Goal: Task Accomplishment & Management: Use online tool/utility

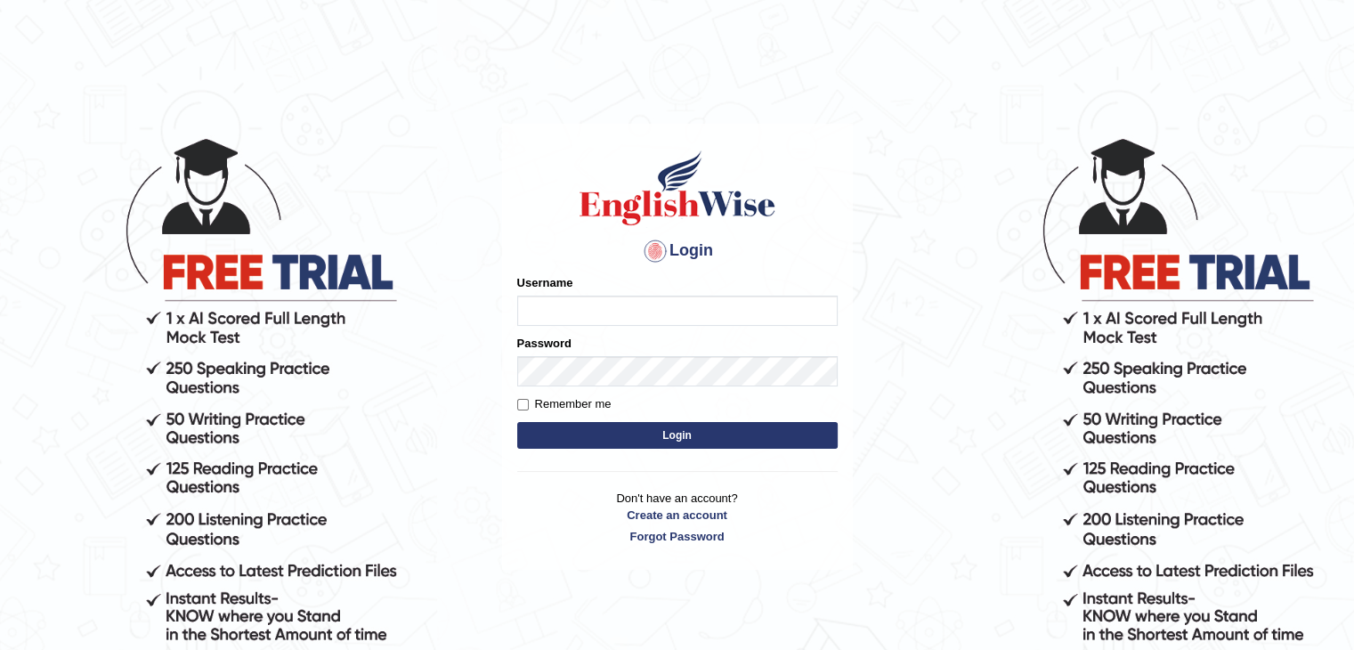
type input "lex_parramatta"
click at [622, 422] on button "Login" at bounding box center [677, 435] width 321 height 27
click at [635, 441] on button "Login" at bounding box center [677, 435] width 321 height 27
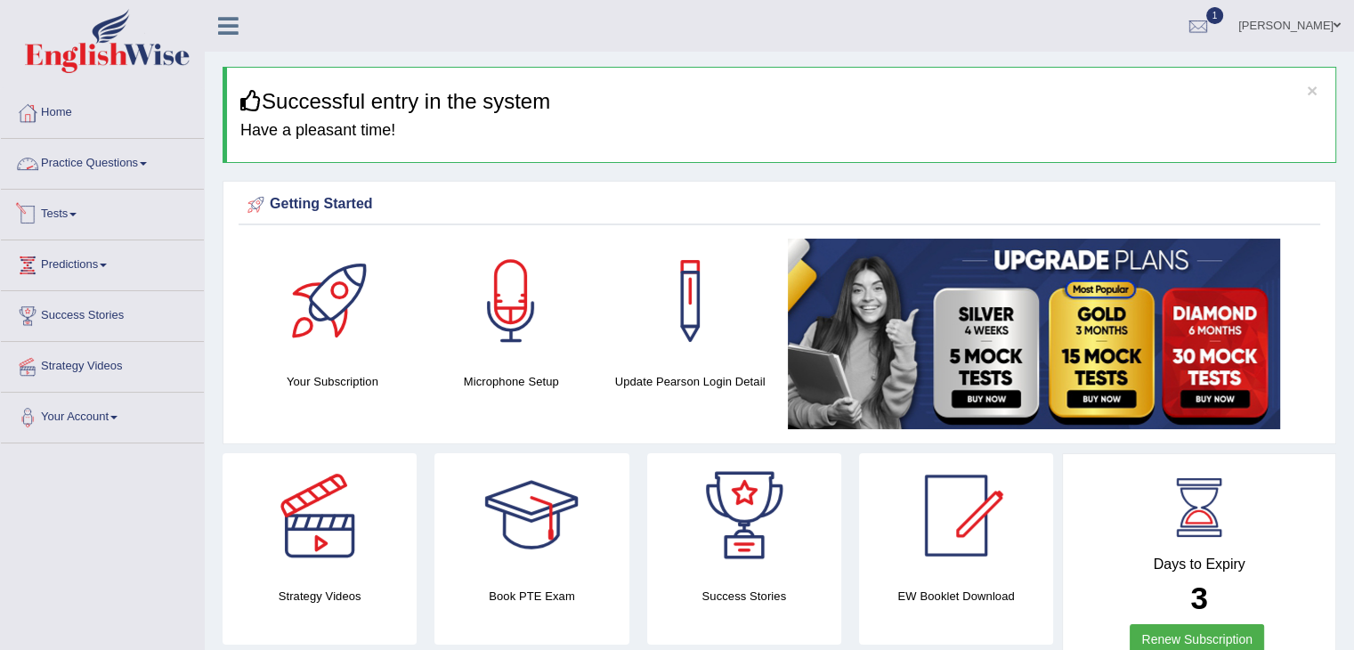
click at [144, 175] on link "Practice Questions" at bounding box center [102, 161] width 203 height 45
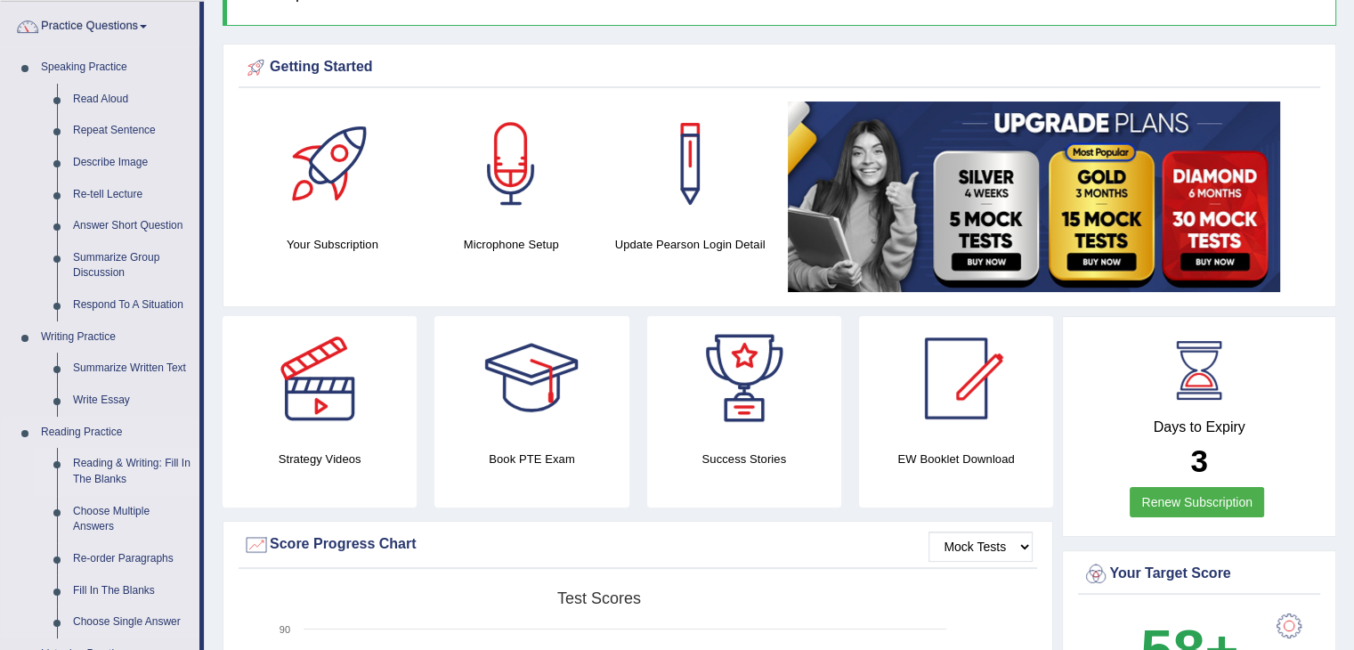
scroll to position [178, 0]
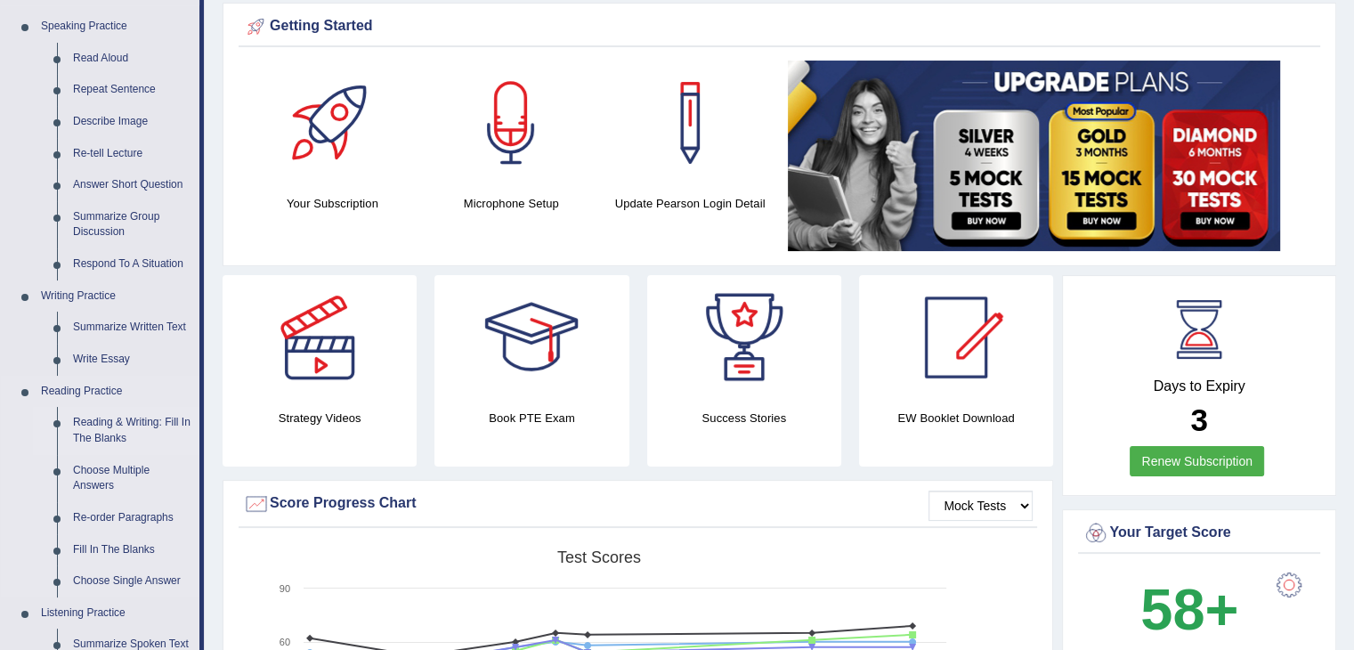
click at [109, 427] on link "Reading & Writing: Fill In The Blanks" at bounding box center [132, 430] width 134 height 47
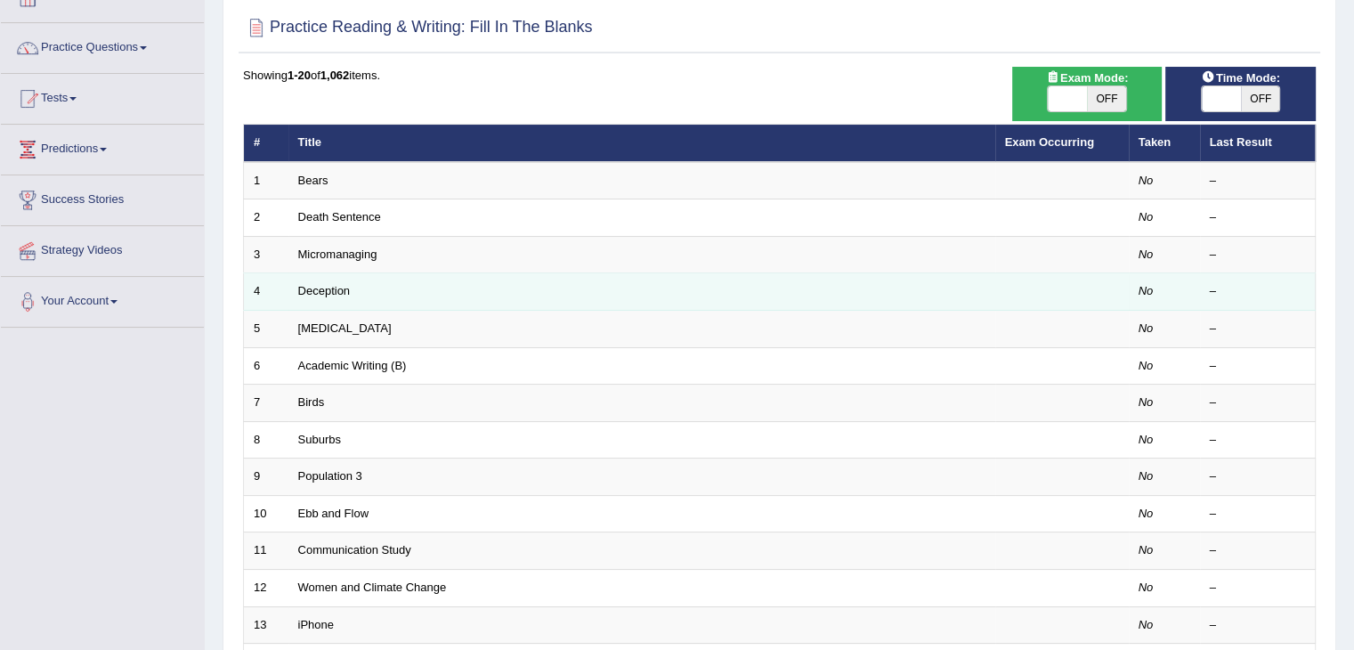
scroll to position [118, 0]
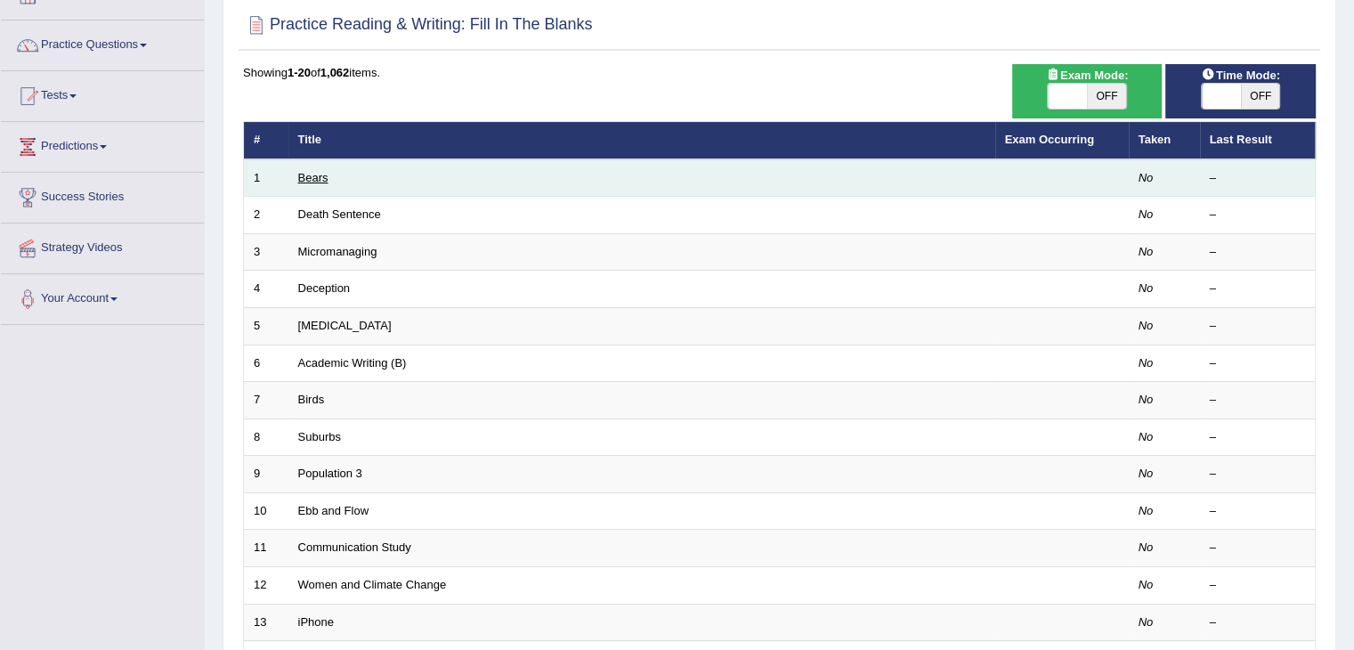
click at [305, 172] on link "Bears" at bounding box center [313, 177] width 30 height 13
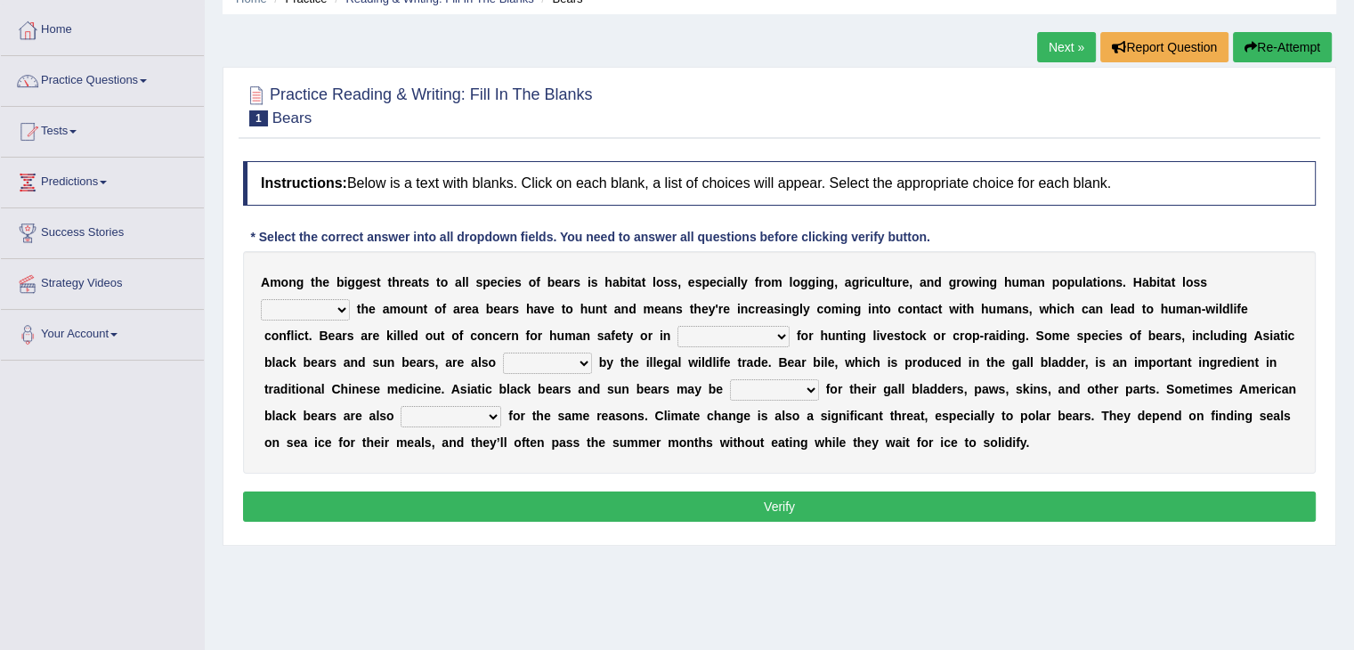
scroll to position [89, 0]
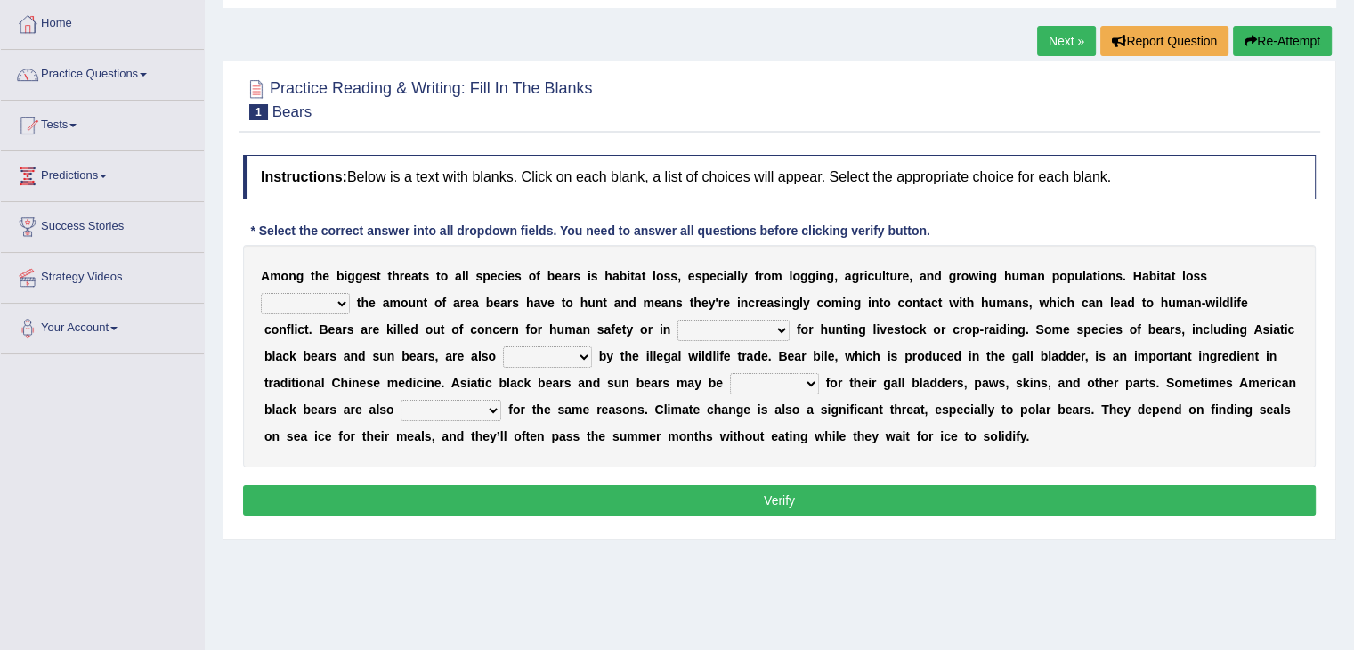
click at [331, 296] on select "increases reduces complies interacts" at bounding box center [305, 303] width 89 height 21
click at [334, 307] on select "increases reduces complies interacts" at bounding box center [305, 303] width 89 height 21
click at [335, 308] on select "increases reduces complies interacts" at bounding box center [305, 303] width 89 height 21
select select "reduces"
click at [261, 293] on select "increases reduces complies interacts" at bounding box center [305, 303] width 89 height 21
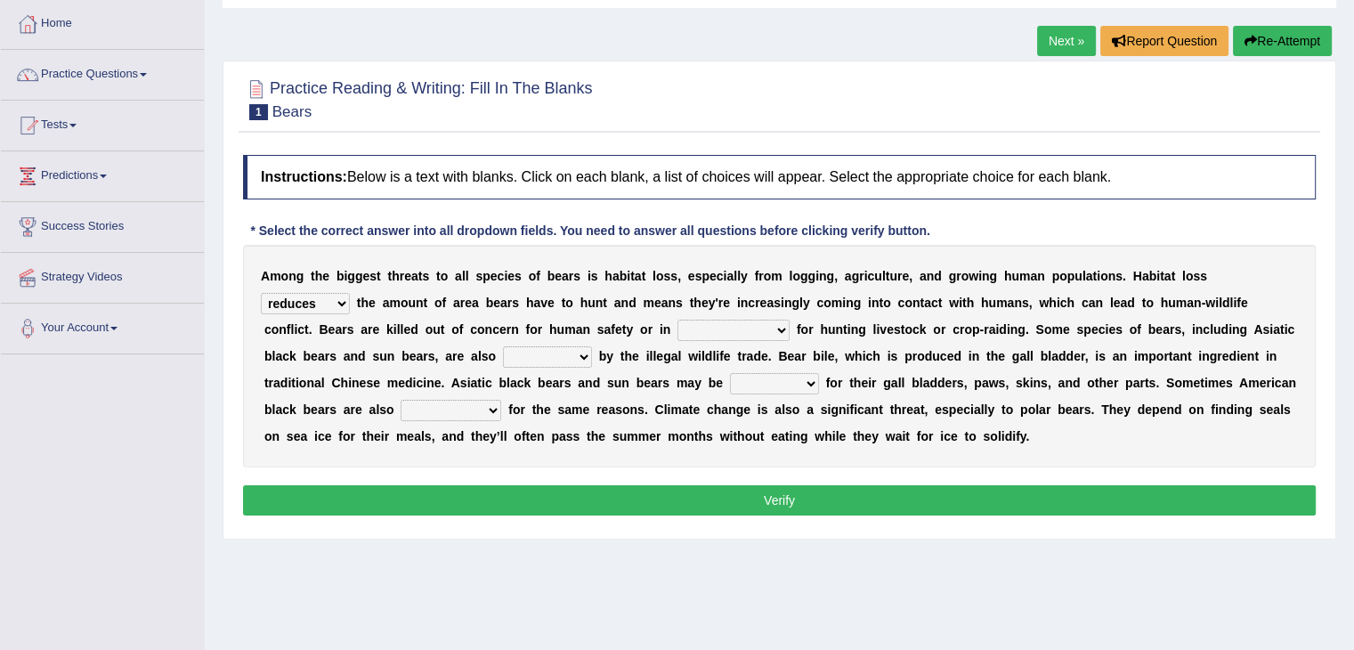
click at [737, 327] on select "coalition retaliation appreciation disinformation" at bounding box center [734, 330] width 112 height 21
click at [78, 131] on link "Tests" at bounding box center [102, 123] width 203 height 45
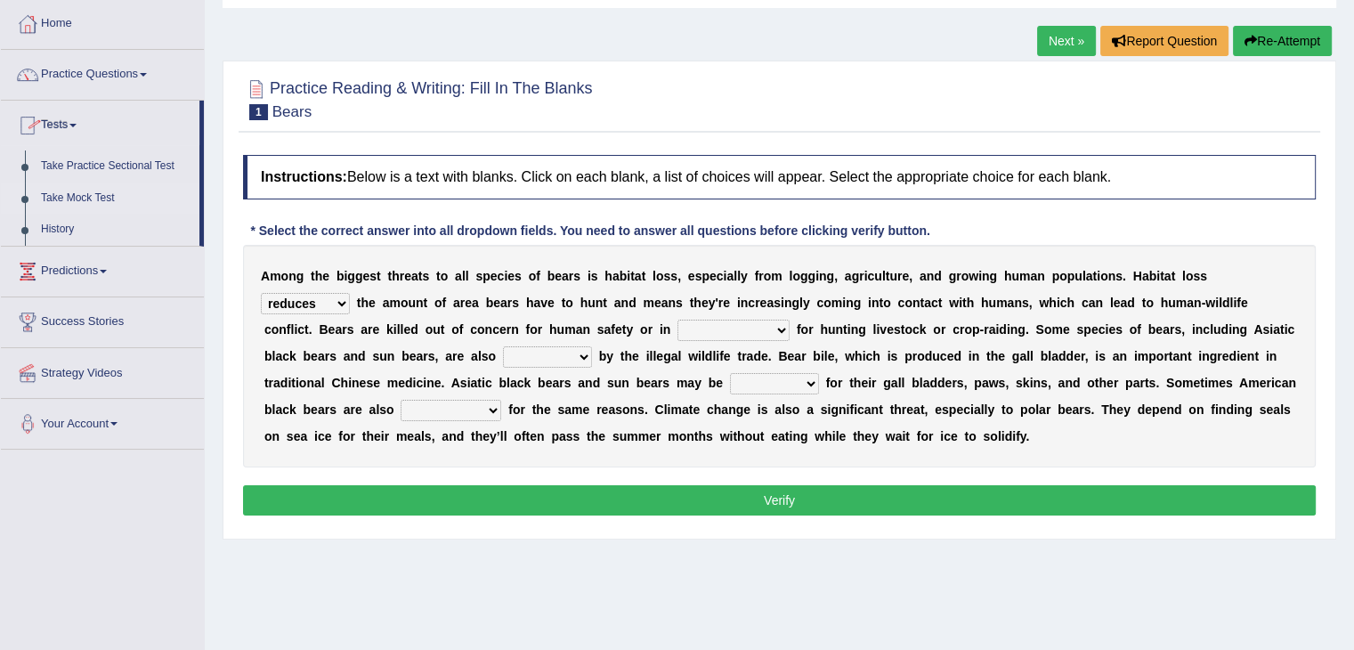
click at [107, 198] on link "Take Mock Test" at bounding box center [116, 199] width 166 height 32
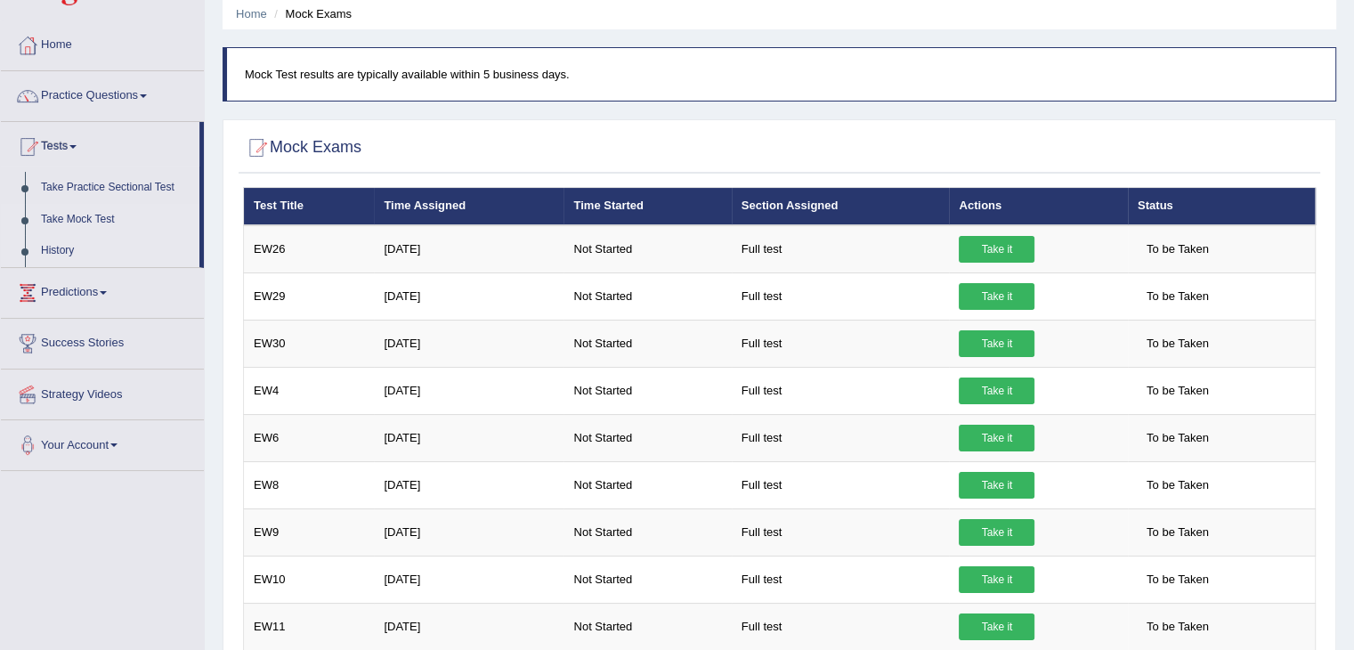
scroll to position [59, 0]
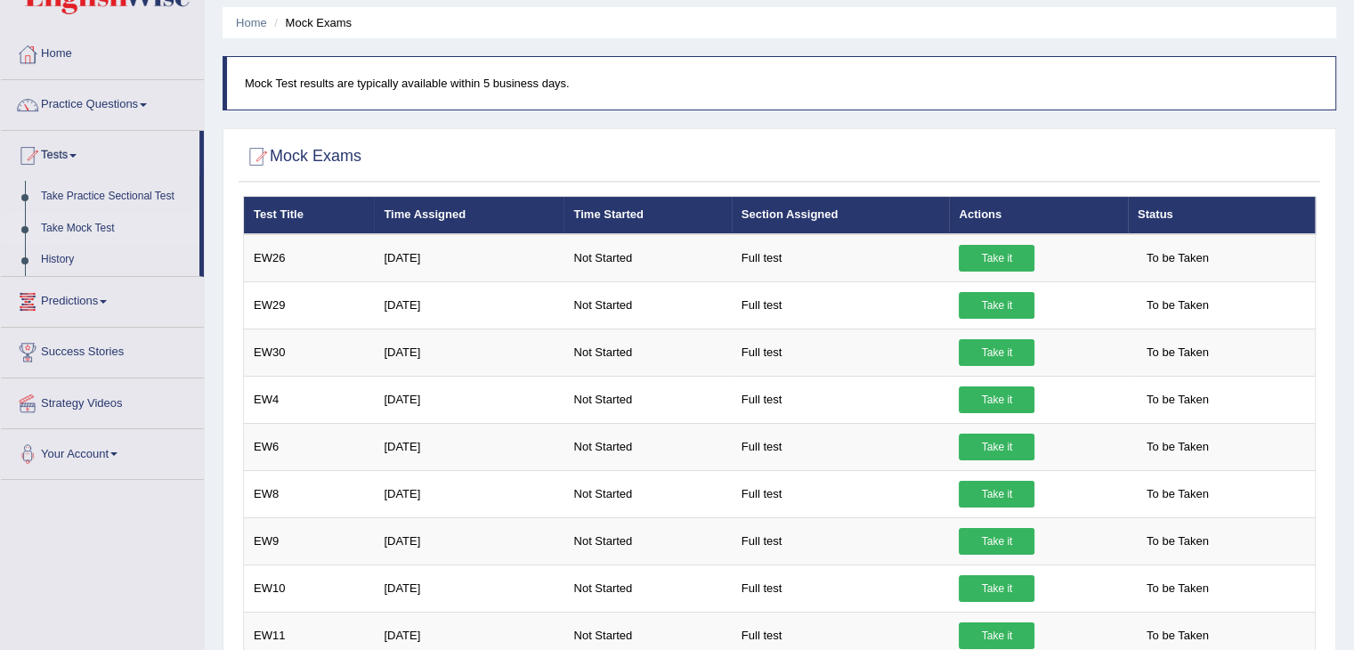
click at [110, 225] on link "Take Mock Test" at bounding box center [116, 229] width 166 height 32
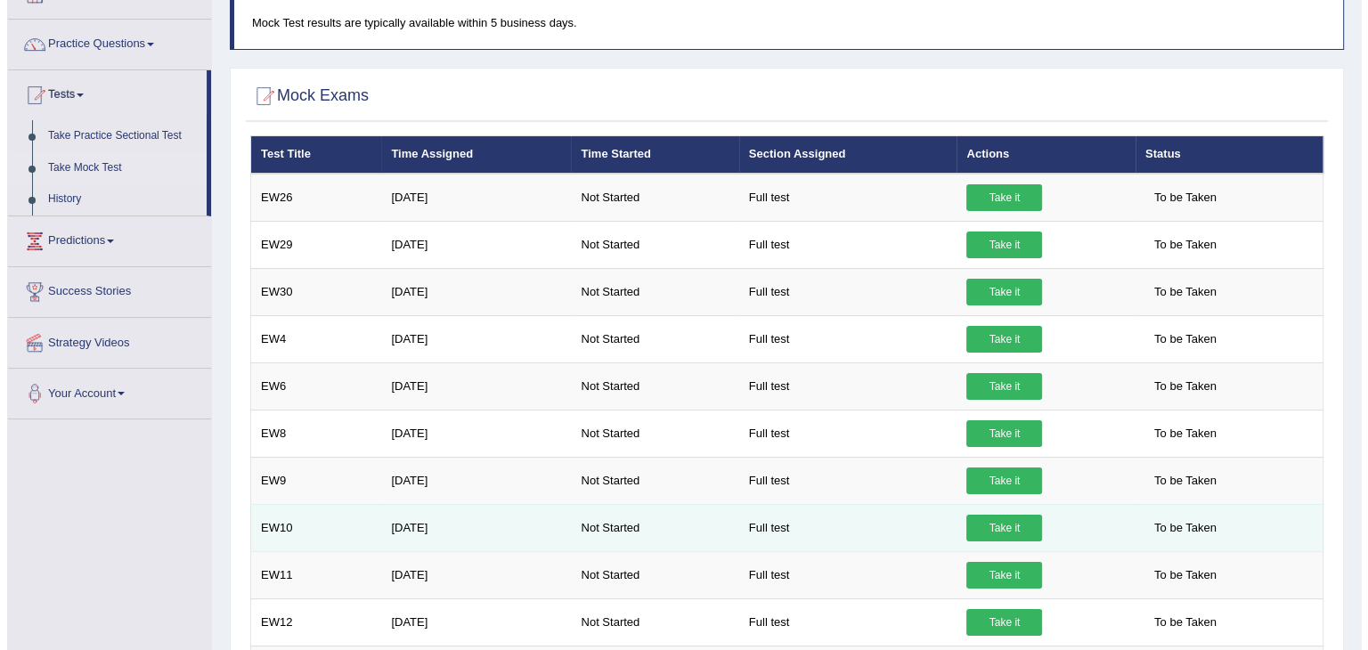
scroll to position [148, 0]
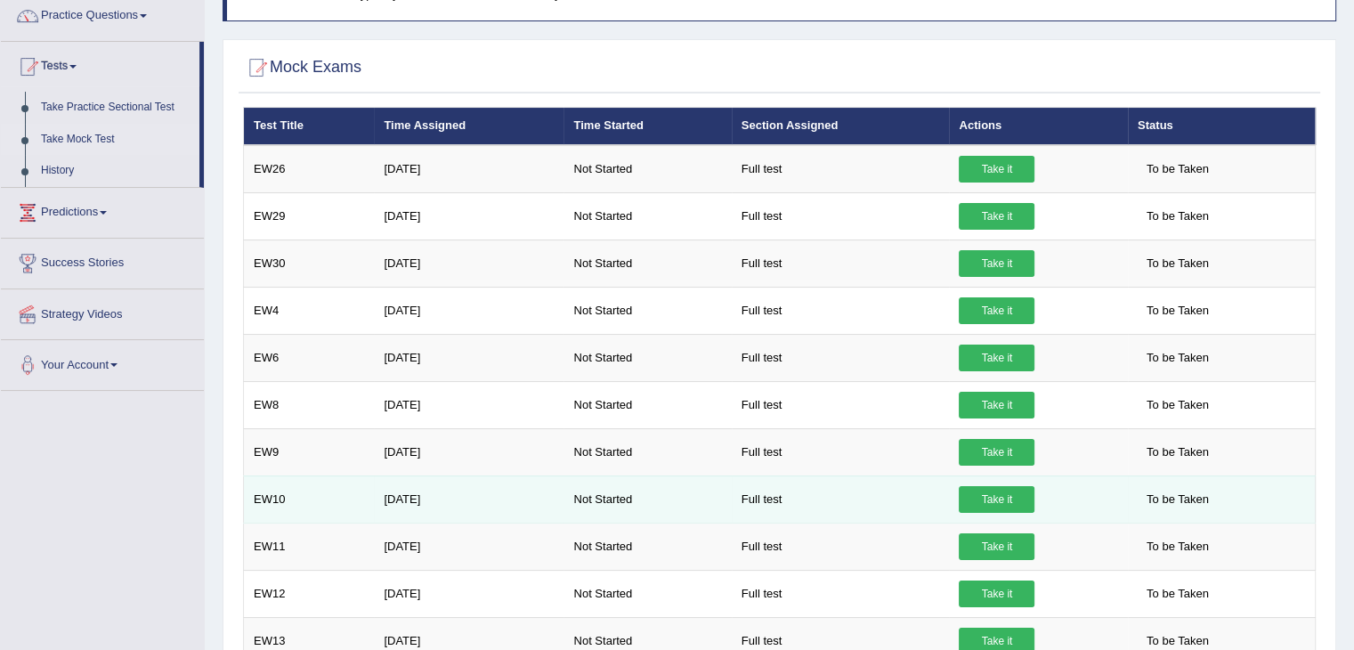
click at [1009, 492] on link "Take it" at bounding box center [997, 499] width 76 height 27
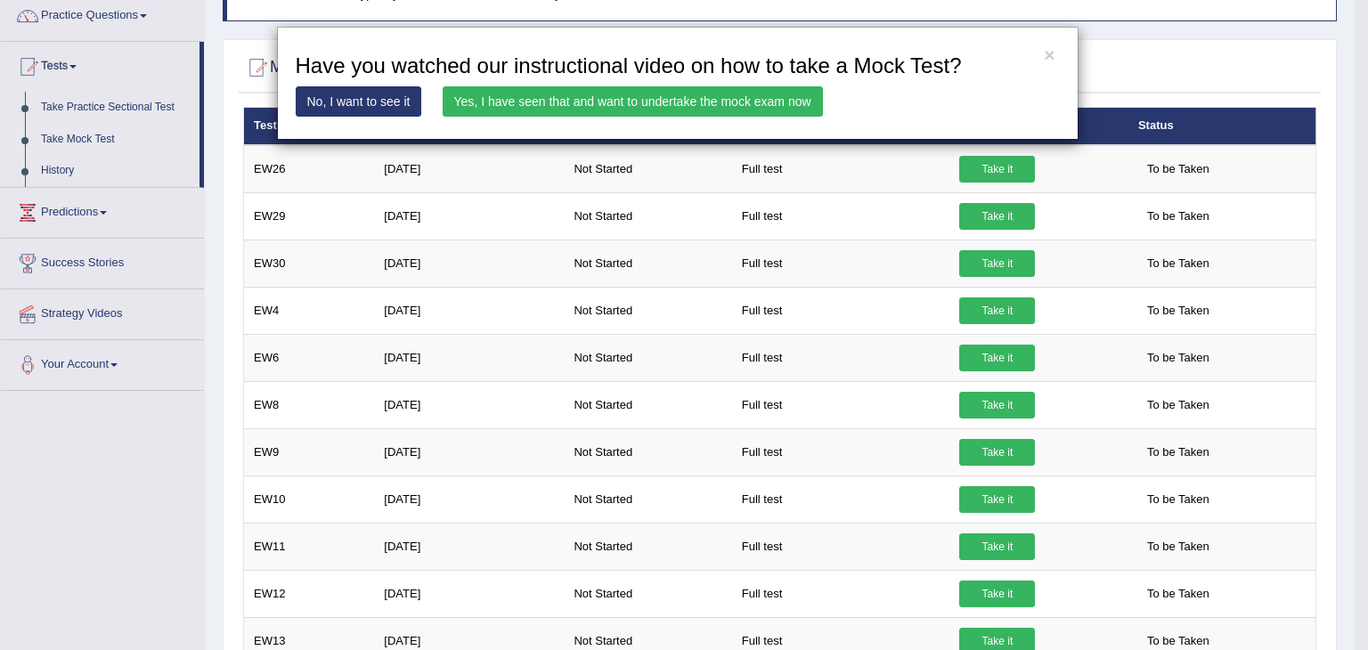
click at [671, 105] on link "Yes, I have seen that and want to undertake the mock exam now" at bounding box center [632, 101] width 380 height 30
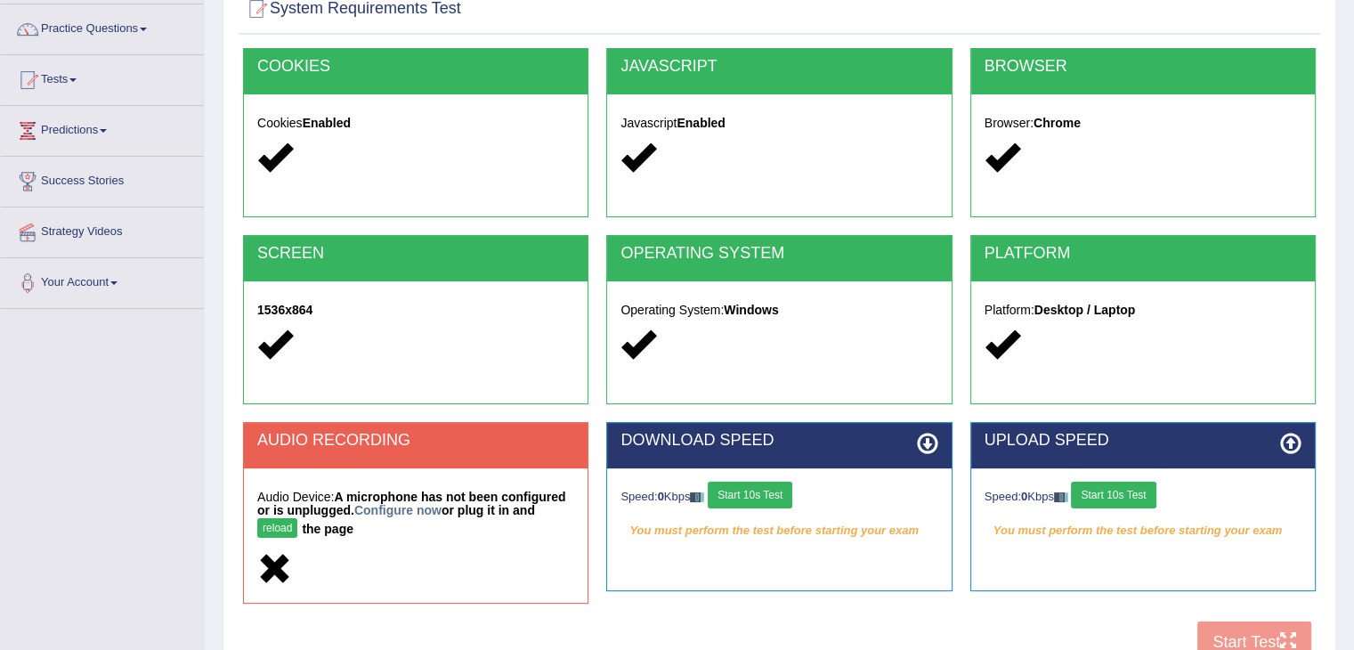
scroll to position [148, 0]
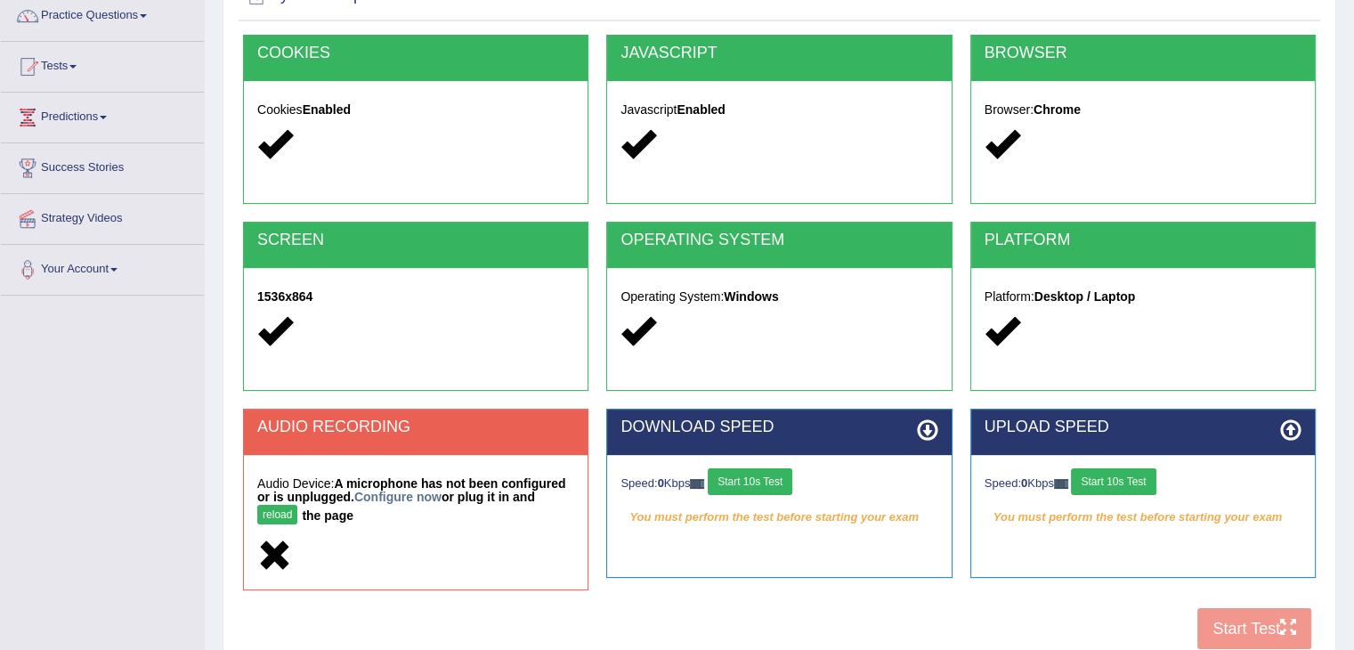
click at [768, 476] on button "Start 10s Test" at bounding box center [750, 481] width 85 height 27
click at [1096, 477] on button "Start 10s Test" at bounding box center [1113, 481] width 85 height 27
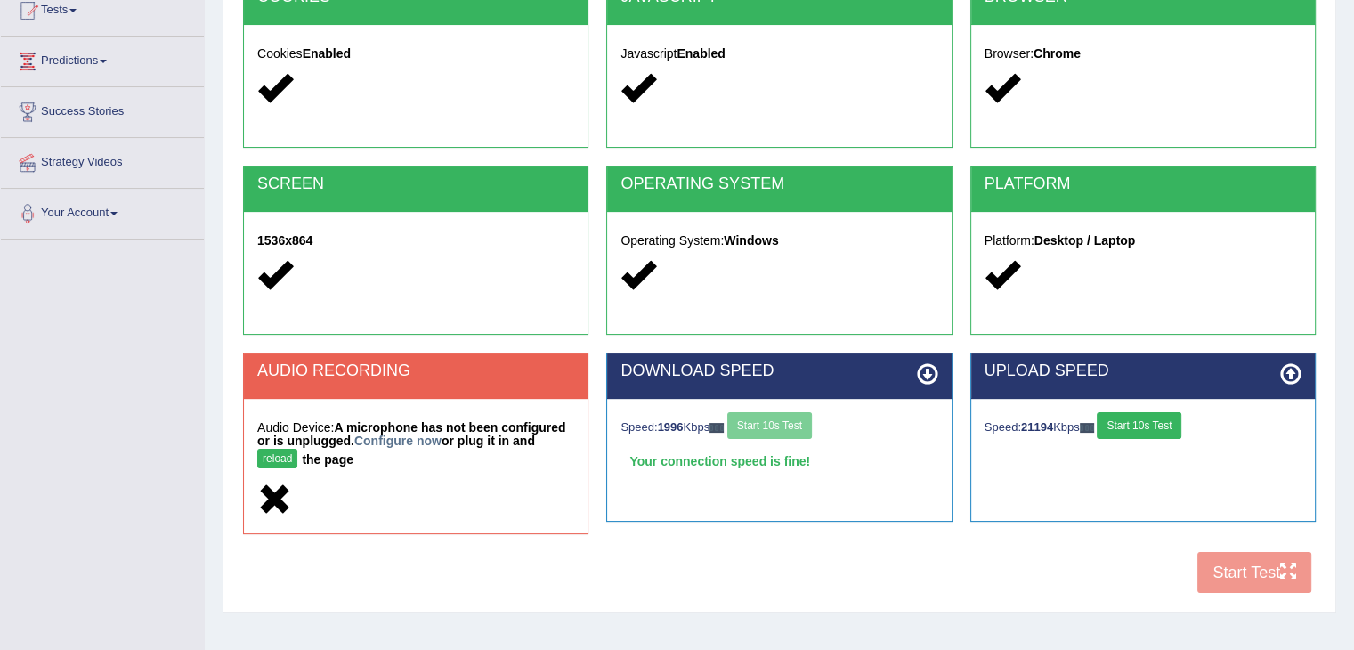
scroll to position [285, 0]
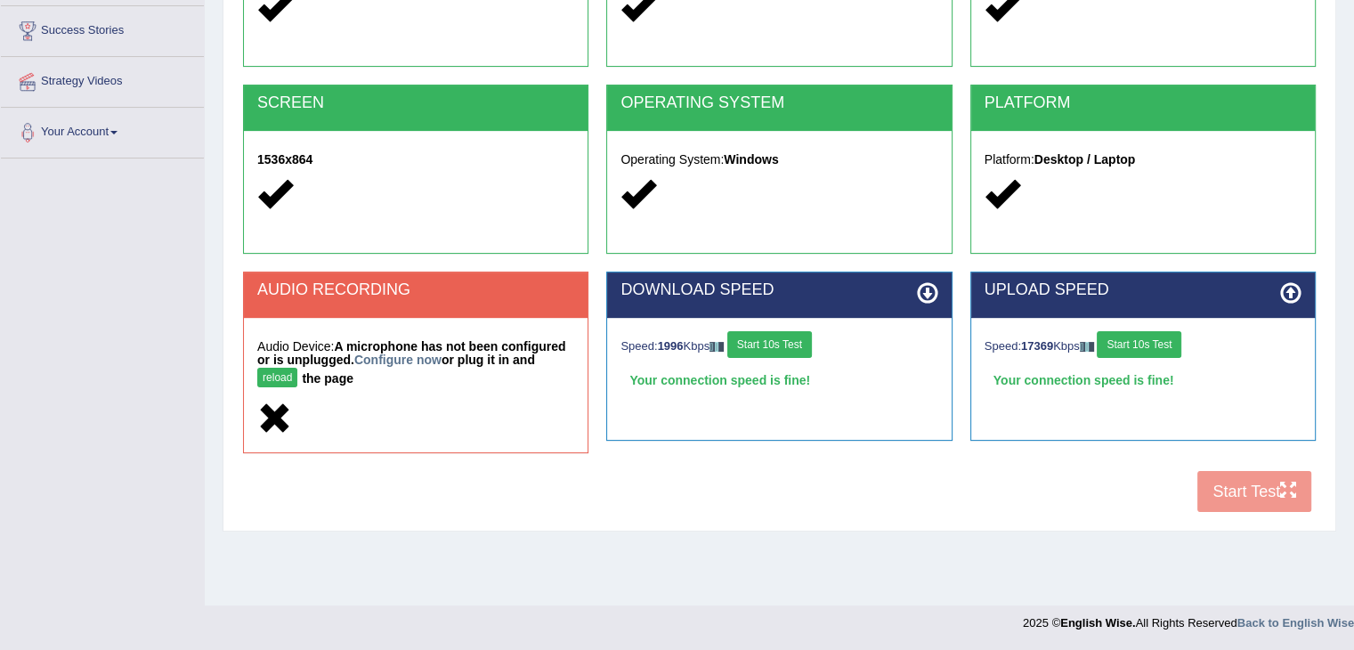
click at [1255, 501] on div "COOKIES Cookies Enabled JAVASCRIPT Javascript Enabled BROWSER Browser: Chrome S…" at bounding box center [780, 210] width 1082 height 624
click at [762, 331] on button "Start 10s Test" at bounding box center [769, 344] width 85 height 27
click at [777, 346] on button "Start 10s Test" at bounding box center [769, 344] width 85 height 27
click at [1149, 338] on button "Start 10s Test" at bounding box center [1139, 344] width 85 height 27
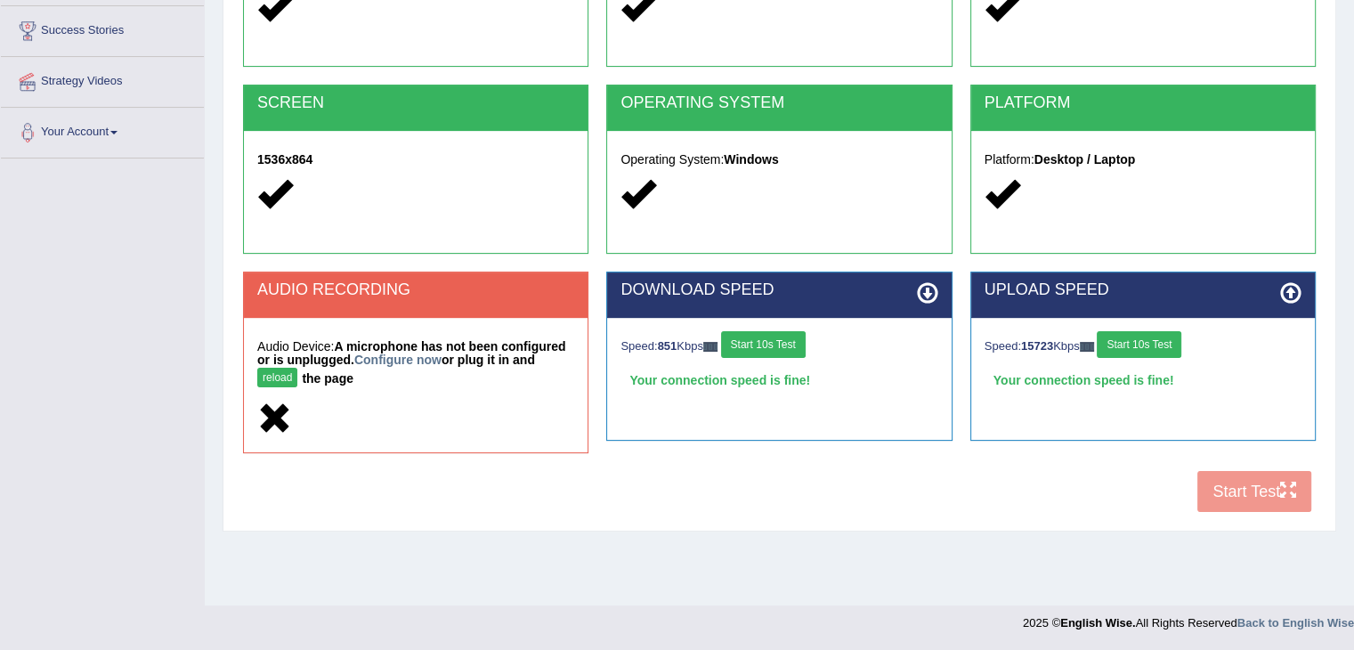
click at [1257, 500] on div "COOKIES Cookies Enabled JAVASCRIPT Javascript Enabled BROWSER Browser: Chrome S…" at bounding box center [780, 210] width 1082 height 624
click at [1258, 500] on div "COOKIES Cookies Enabled JAVASCRIPT Javascript Enabled BROWSER Browser: Chrome S…" at bounding box center [780, 210] width 1082 height 624
click at [1102, 427] on div "UPLOAD SPEED Speed: 15723 Kbps Start 10s Test Your connection speed is fine!" at bounding box center [1142, 356] width 345 height 169
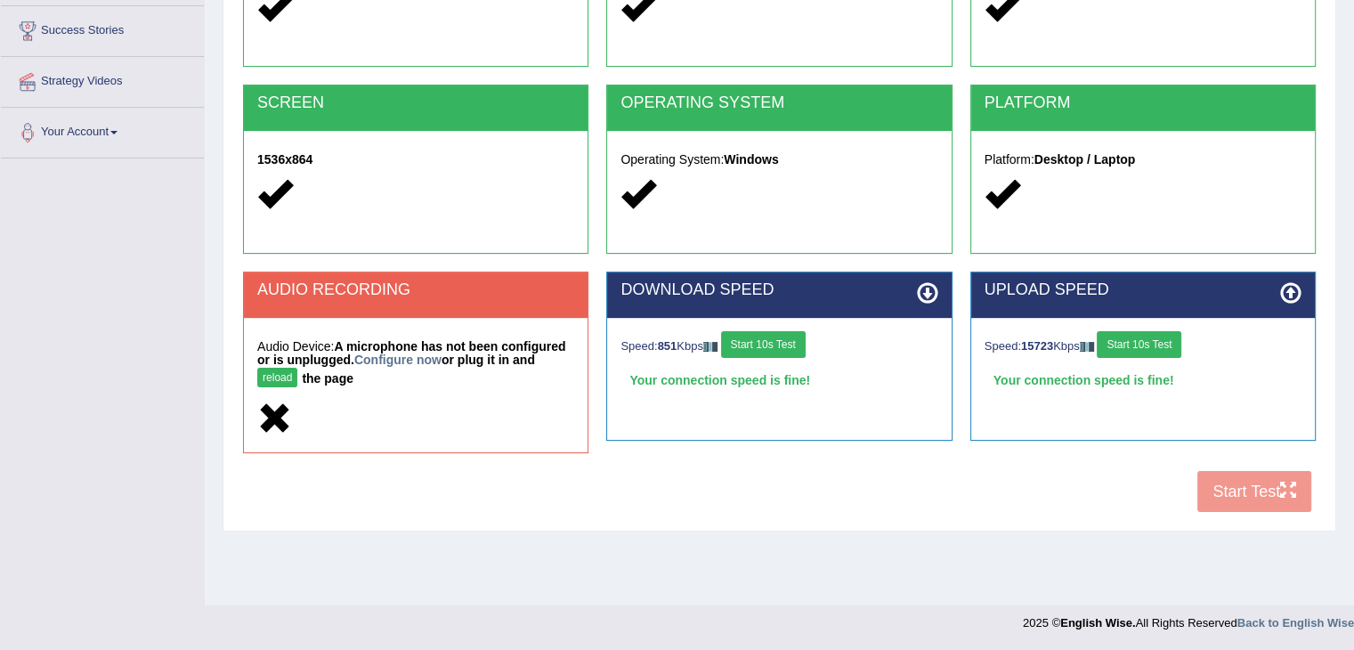
click at [1252, 496] on div "COOKIES Cookies Enabled JAVASCRIPT Javascript Enabled BROWSER Browser: Chrome S…" at bounding box center [780, 210] width 1082 height 624
click at [1288, 493] on div "COOKIES Cookies Enabled JAVASCRIPT Javascript Enabled BROWSER Browser: Chrome S…" at bounding box center [780, 210] width 1082 height 624
click at [1265, 483] on div "COOKIES Cookies Enabled JAVASCRIPT Javascript Enabled BROWSER Browser: Chrome S…" at bounding box center [780, 210] width 1082 height 624
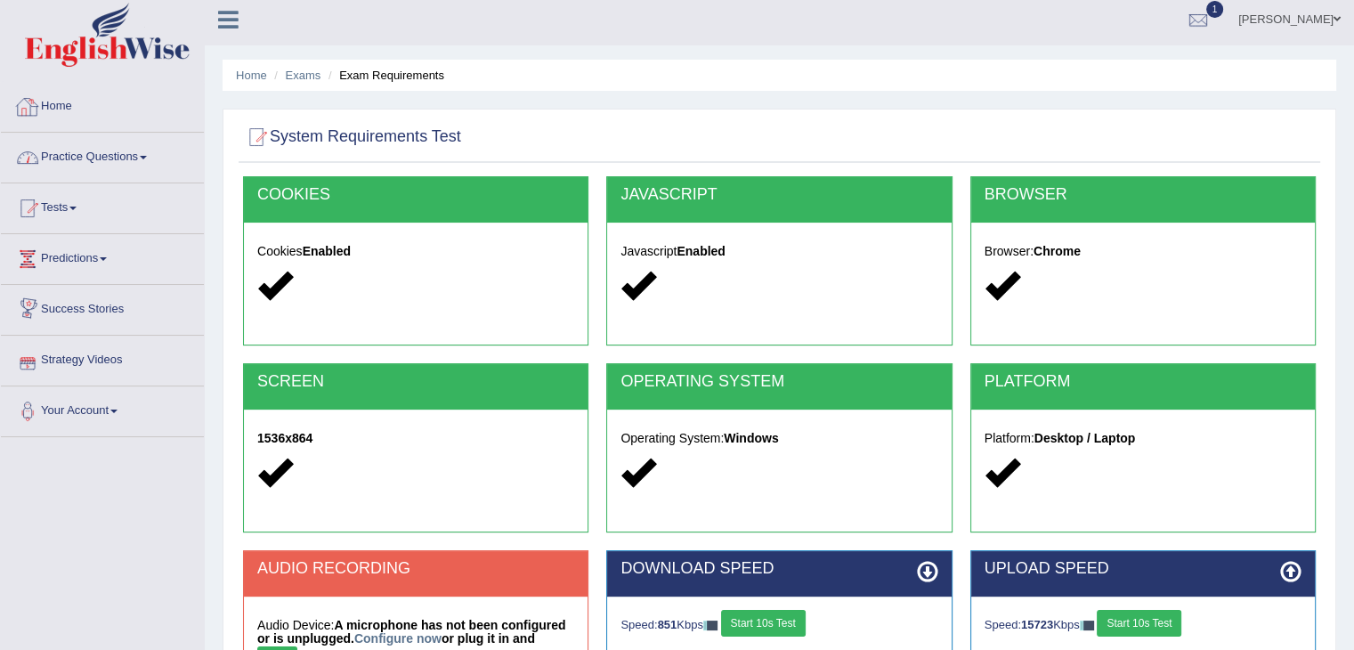
scroll to position [0, 0]
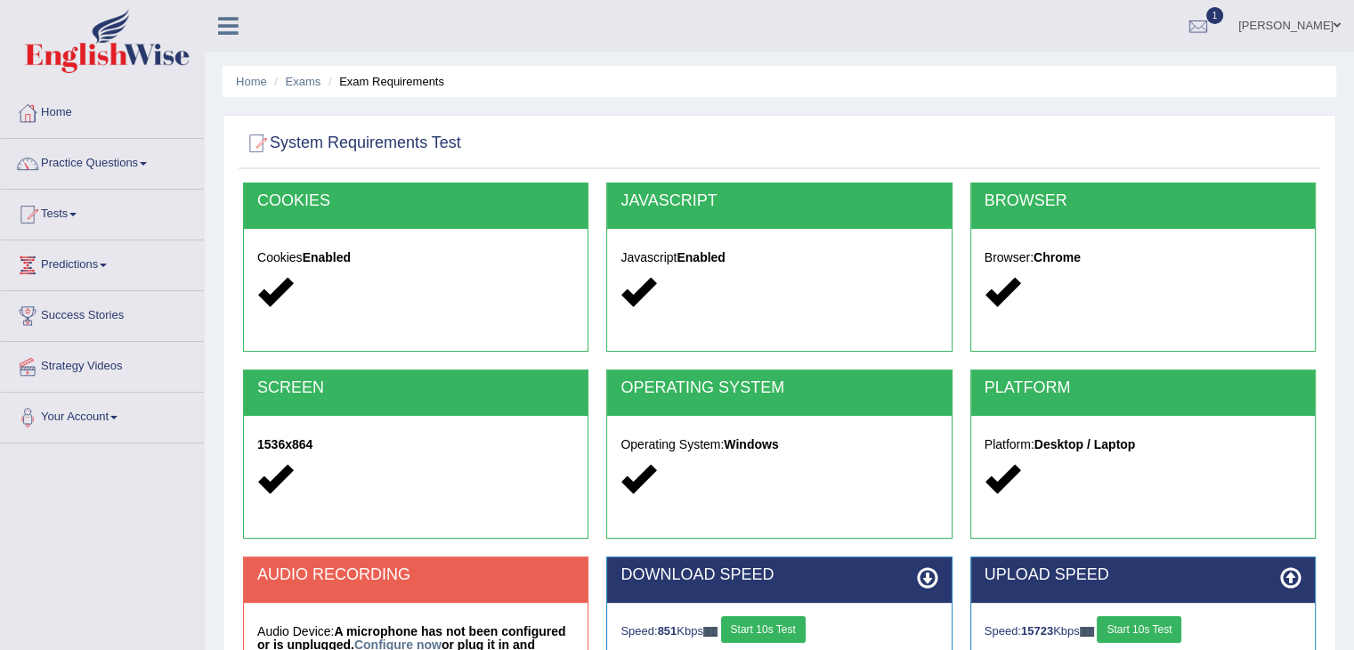
click at [62, 115] on link "Home" at bounding box center [102, 110] width 203 height 45
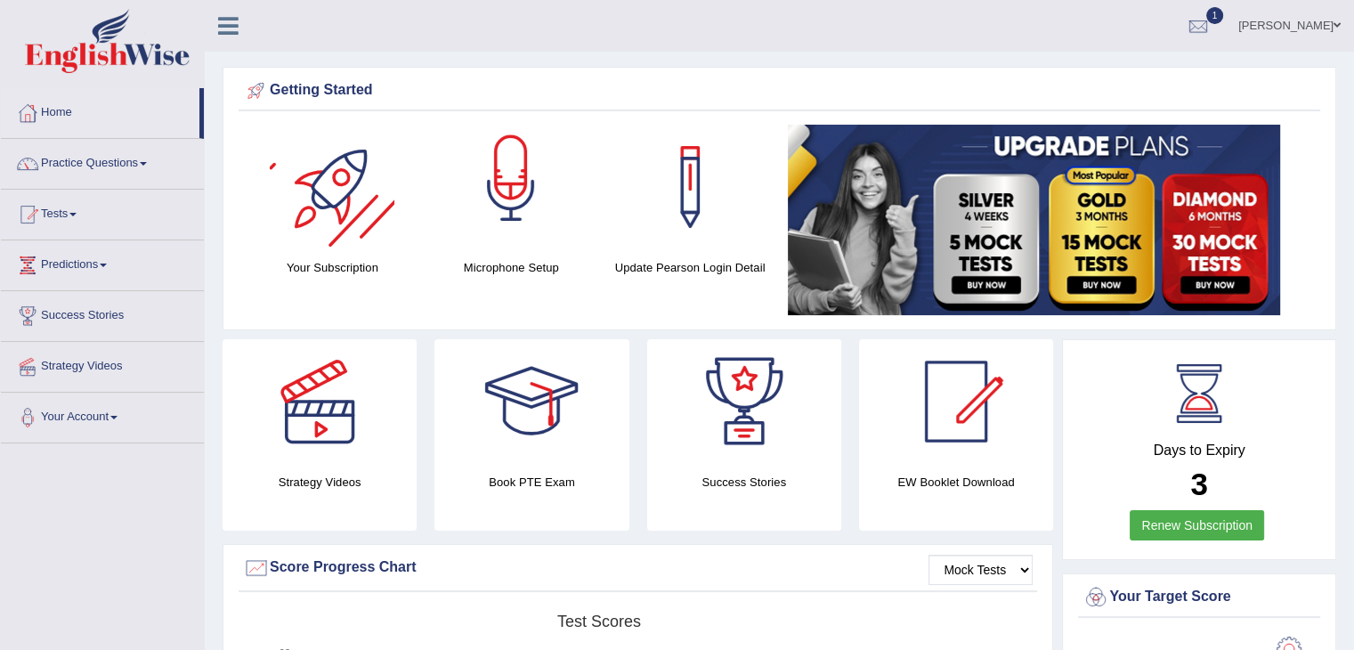
click at [534, 175] on div at bounding box center [511, 187] width 125 height 125
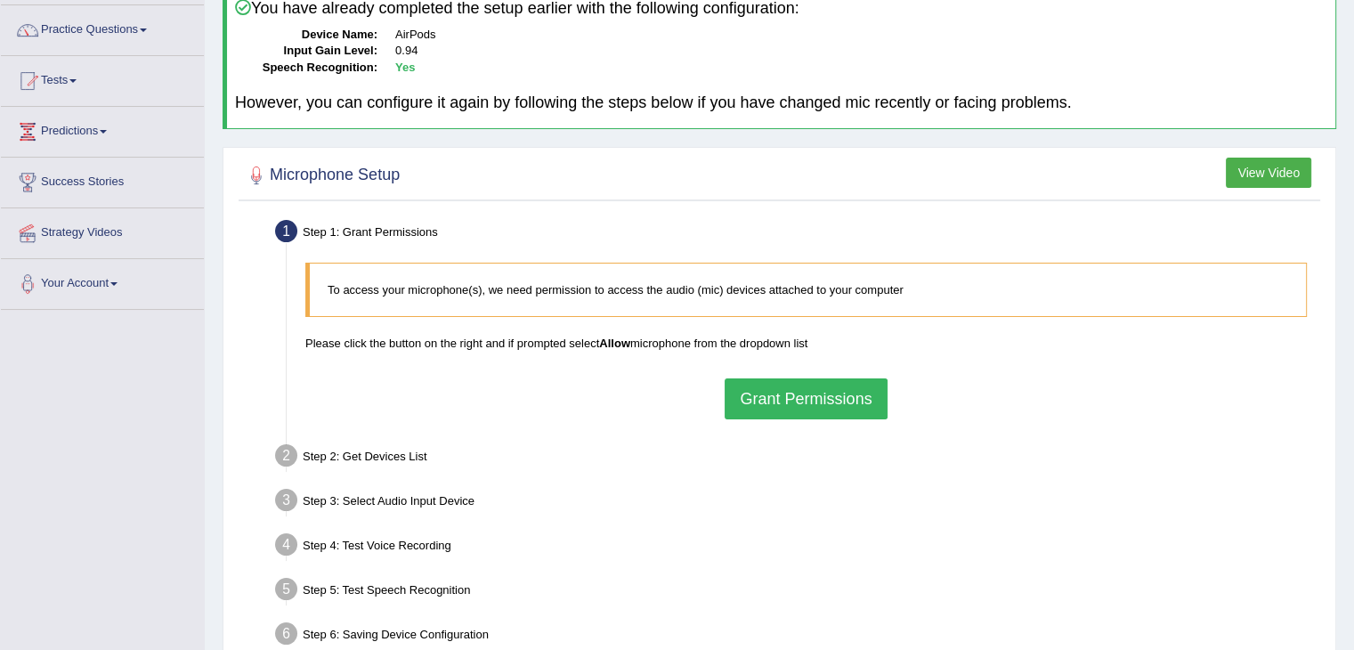
scroll to position [148, 0]
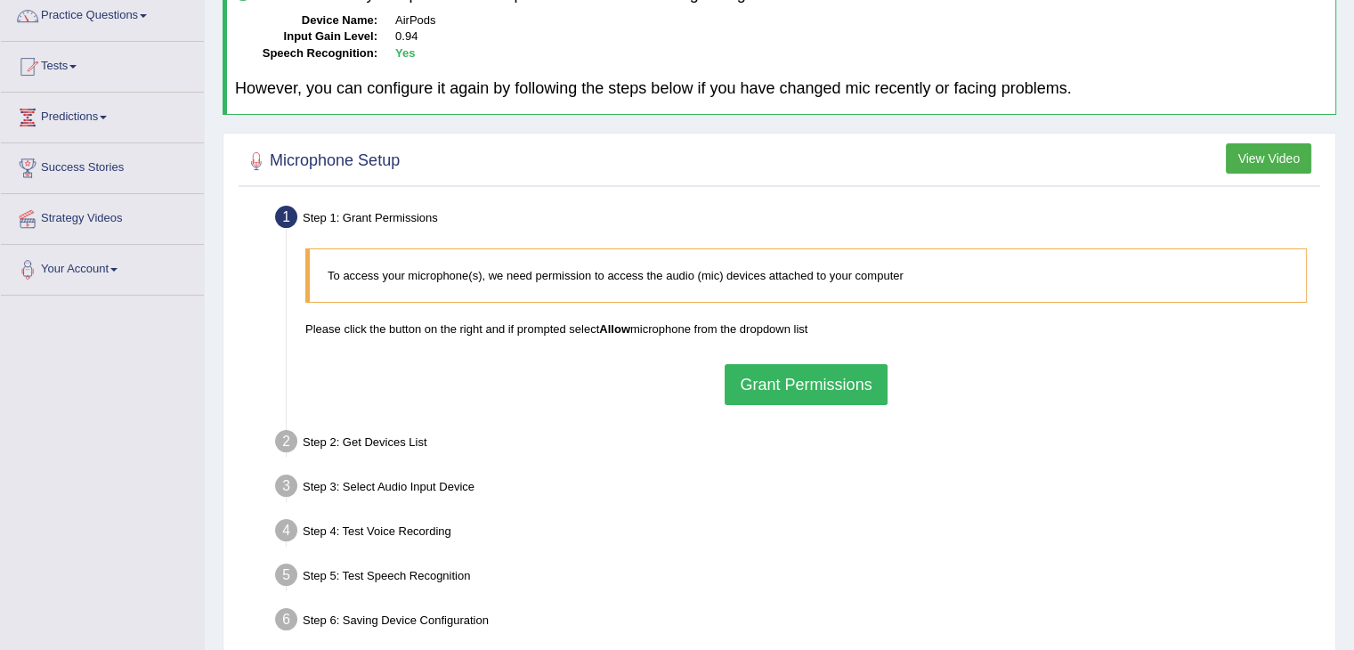
click at [792, 393] on button "Grant Permissions" at bounding box center [806, 384] width 162 height 41
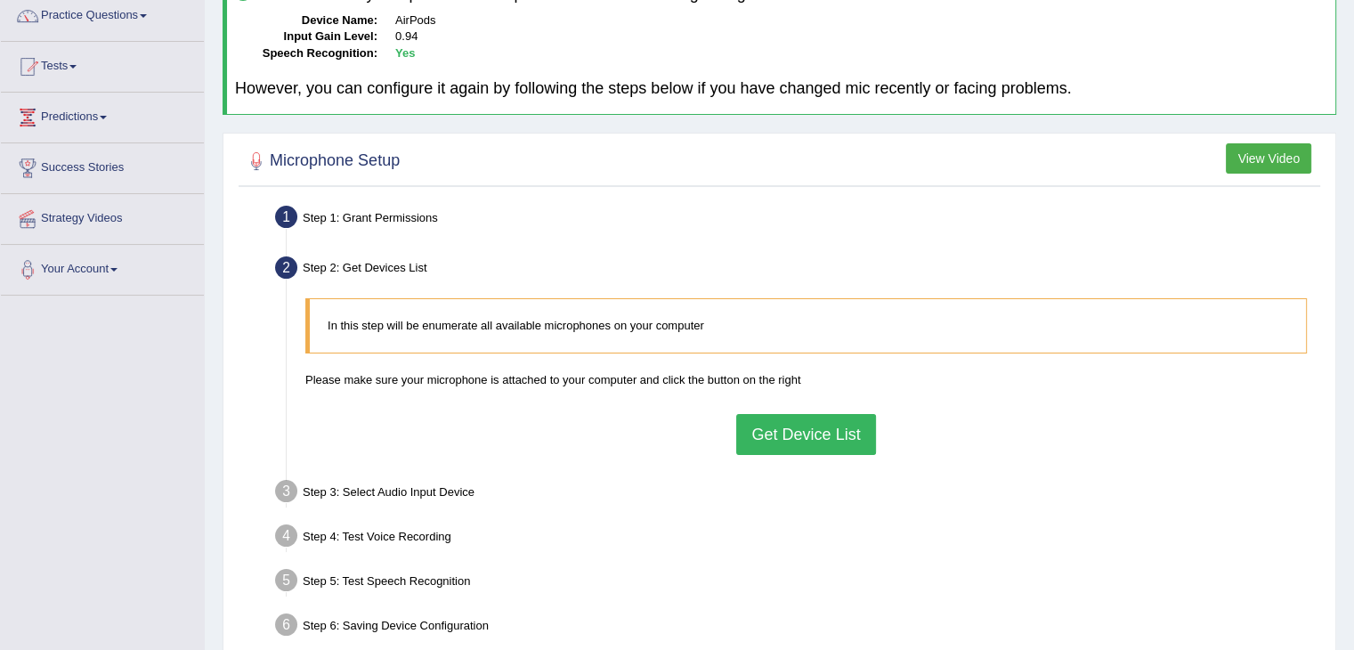
click at [818, 425] on button "Get Device List" at bounding box center [805, 434] width 139 height 41
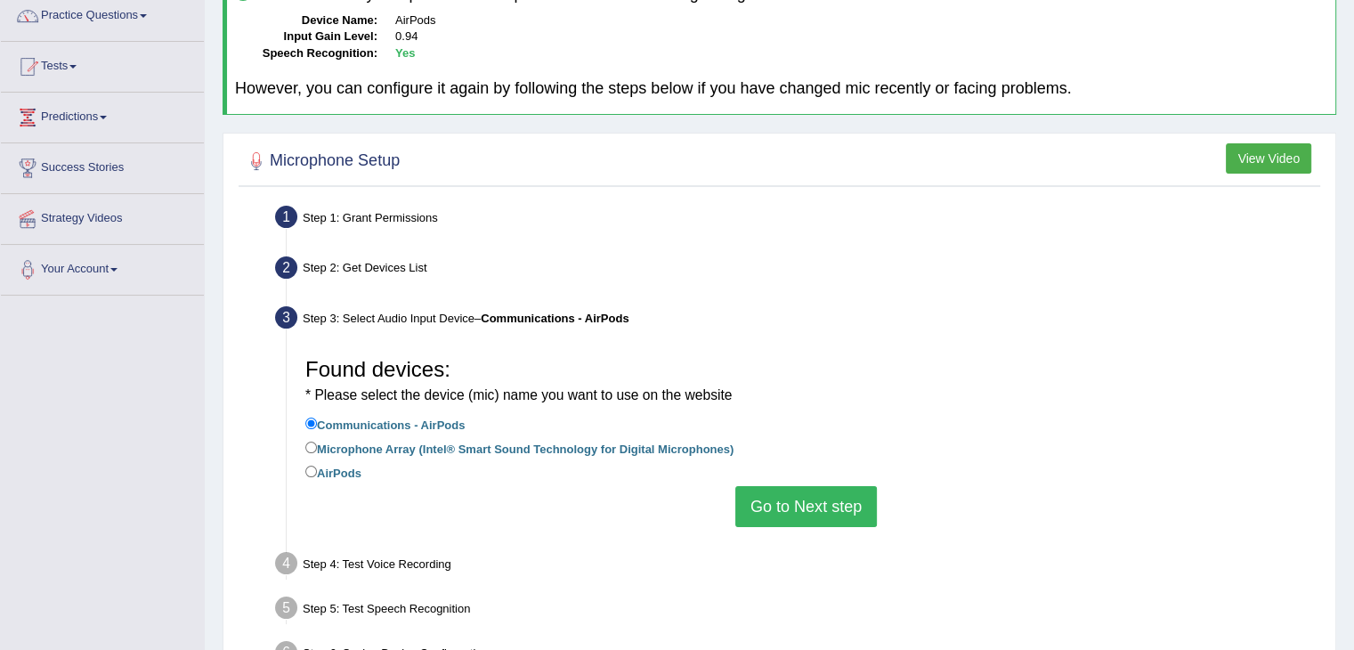
drag, startPoint x: 812, startPoint y: 524, endPoint x: 840, endPoint y: 532, distance: 28.5
drag, startPoint x: 840, startPoint y: 532, endPoint x: 760, endPoint y: 516, distance: 80.7
click at [760, 516] on button "Go to Next step" at bounding box center [806, 506] width 142 height 41
click at [0, 0] on div "Input voice level Adjust sensitivity level to have your voice appear predominan…" at bounding box center [0, 0] width 0 height 0
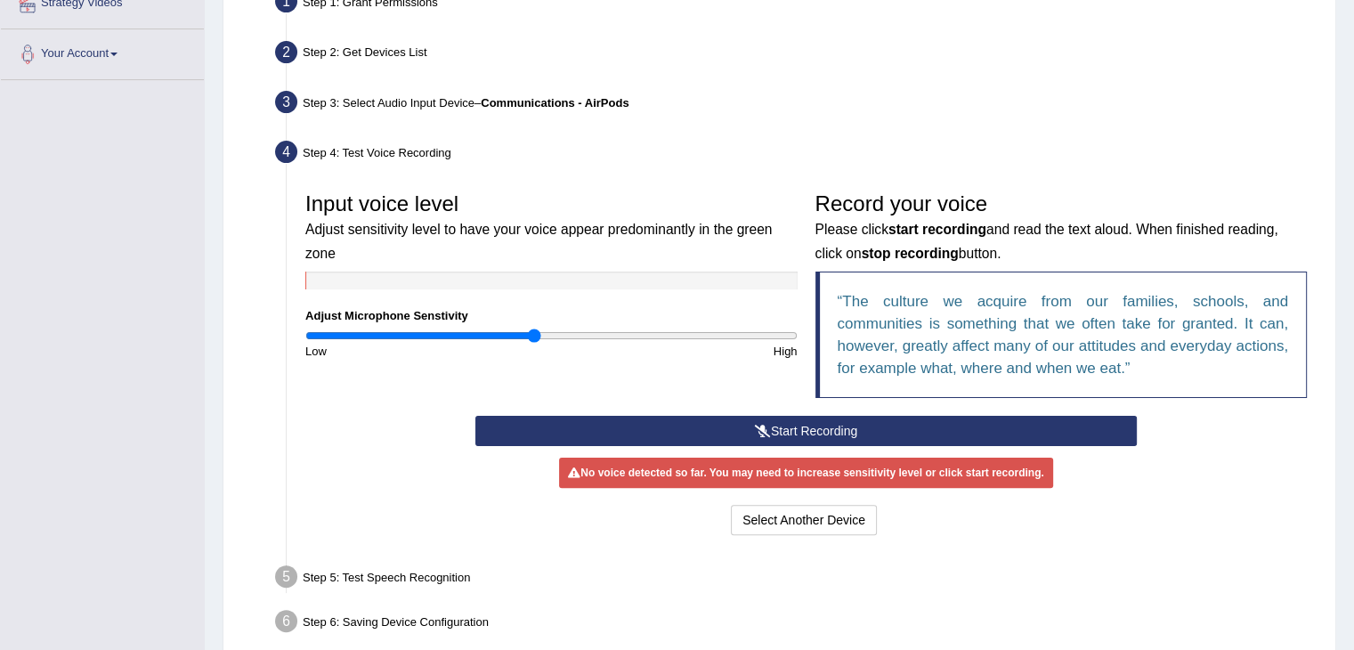
scroll to position [386, 0]
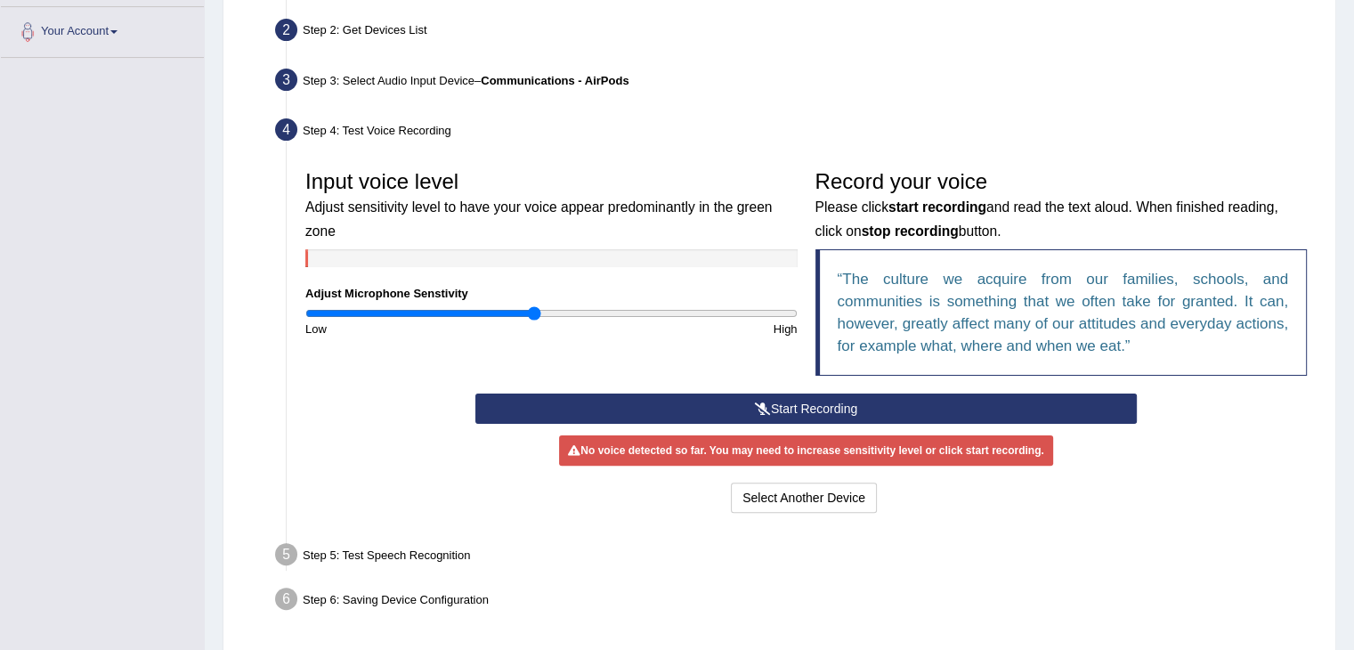
click at [819, 399] on button "Start Recording" at bounding box center [806, 409] width 662 height 30
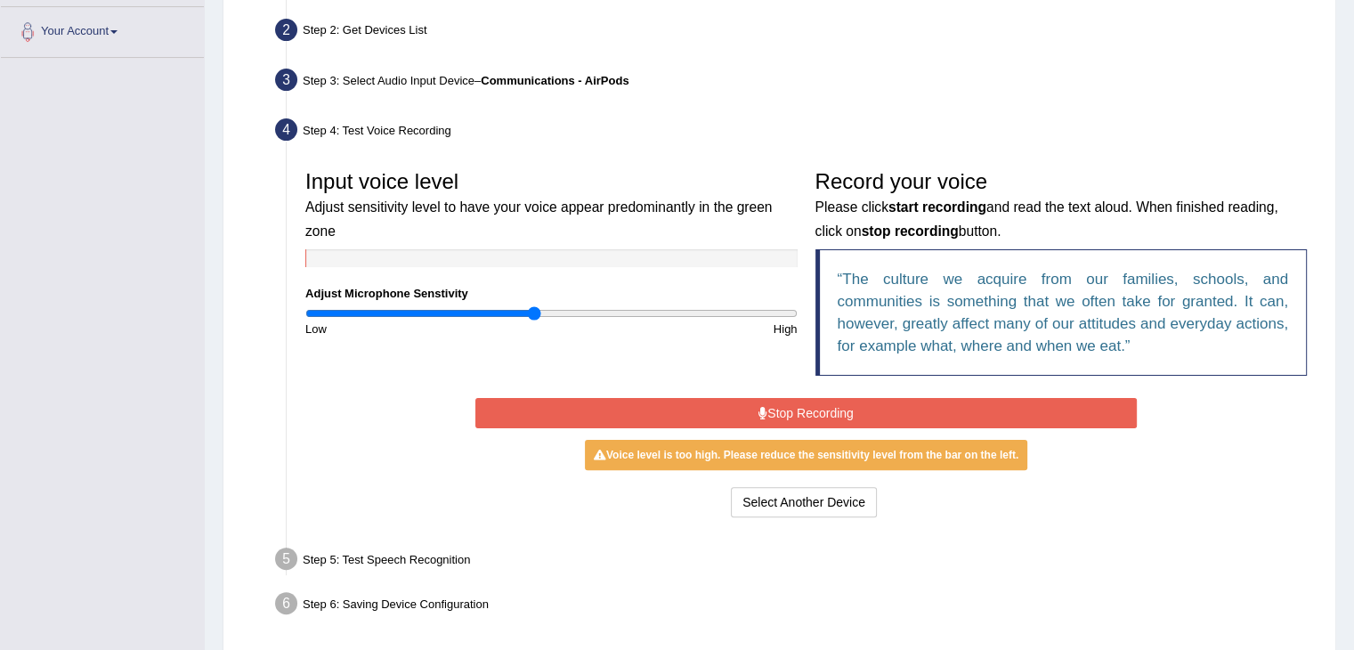
click at [641, 428] on div "Start Recording Stop Recording Note: Please listen to the recording till the en…" at bounding box center [806, 458] width 679 height 128
click at [666, 398] on button "Stop Recording" at bounding box center [806, 413] width 662 height 30
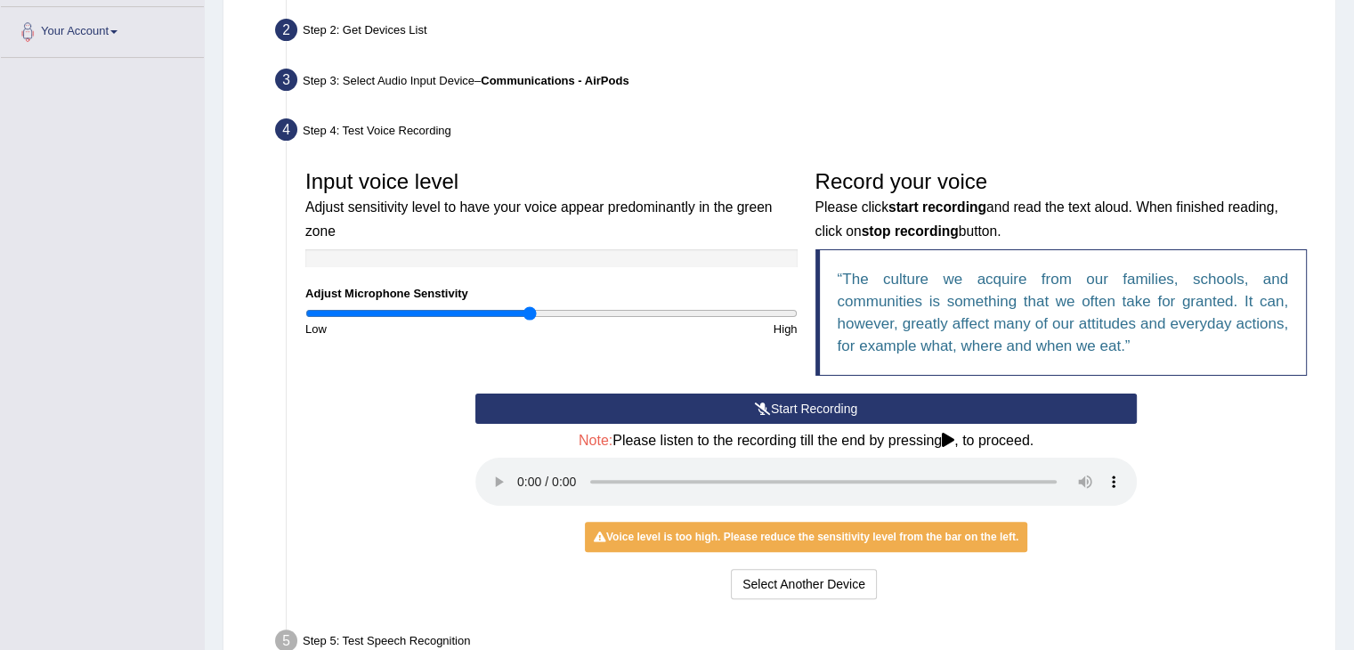
type input "0.92"
click at [528, 311] on input "range" at bounding box center [551, 313] width 492 height 14
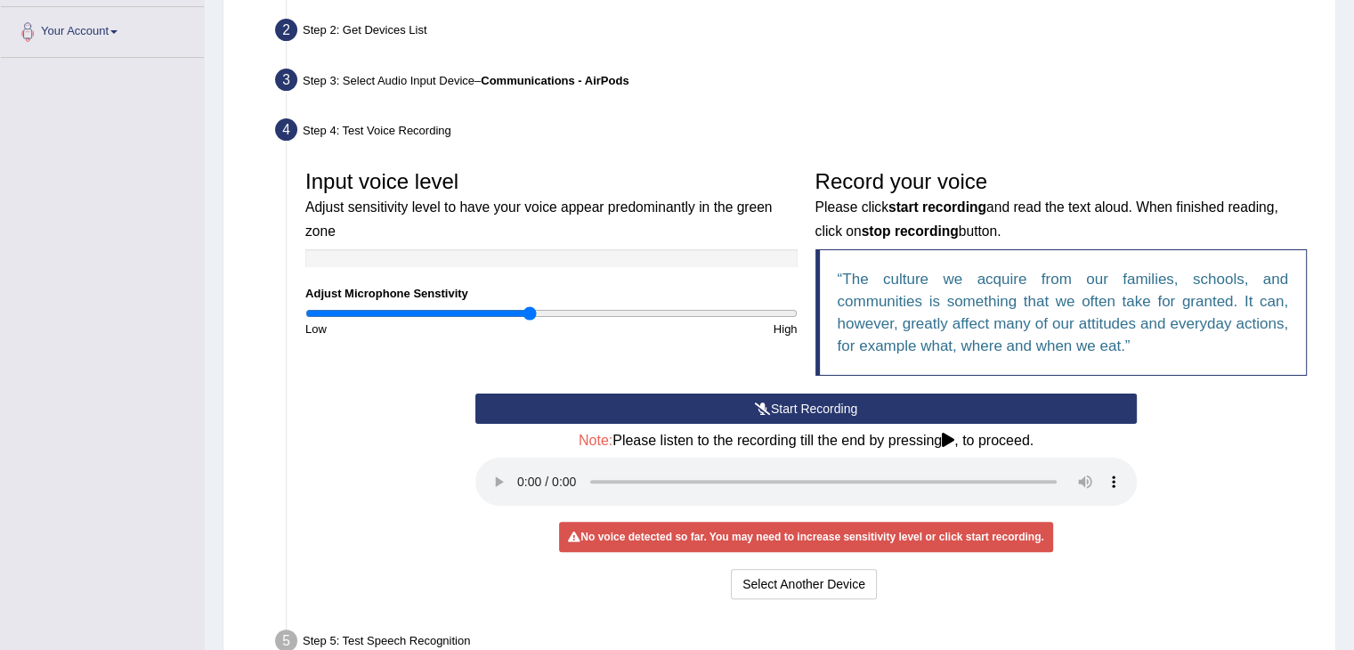
click at [574, 389] on div "Input voice level Adjust sensitivity level to have your voice appear predominan…" at bounding box center [805, 277] width 1019 height 232
click at [584, 396] on button "Start Recording" at bounding box center [806, 409] width 662 height 30
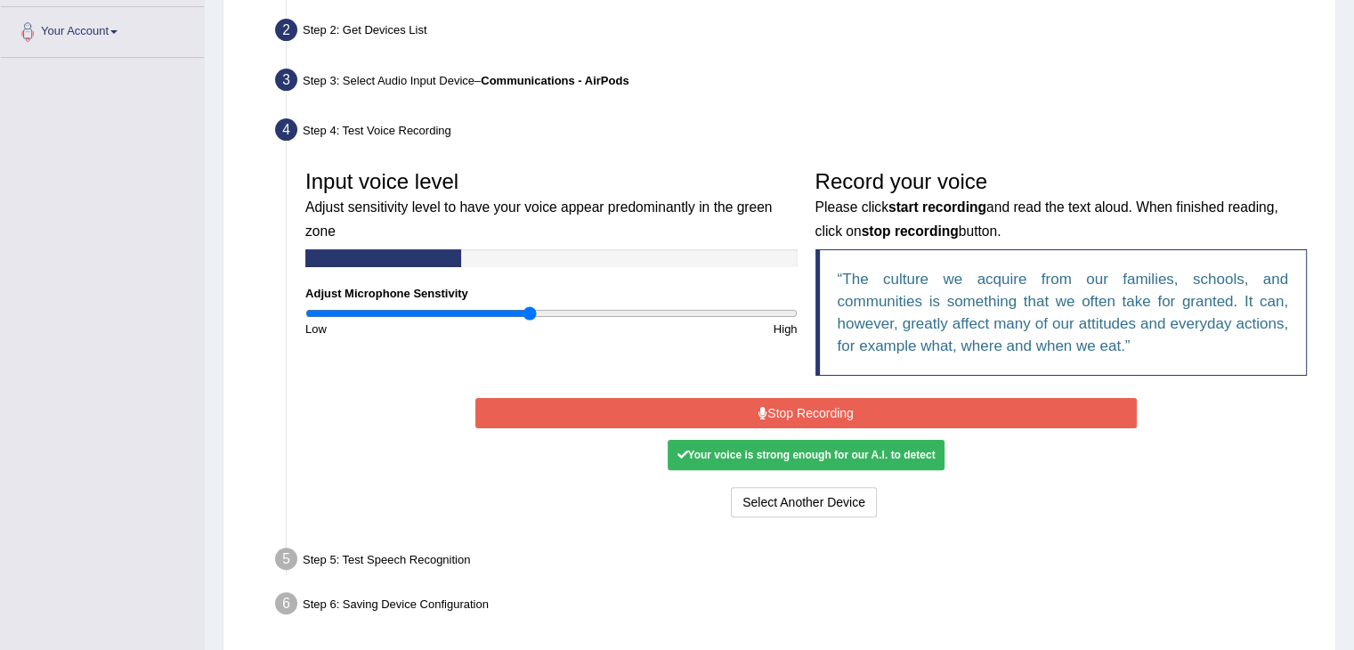
click at [605, 406] on button "Stop Recording" at bounding box center [806, 413] width 662 height 30
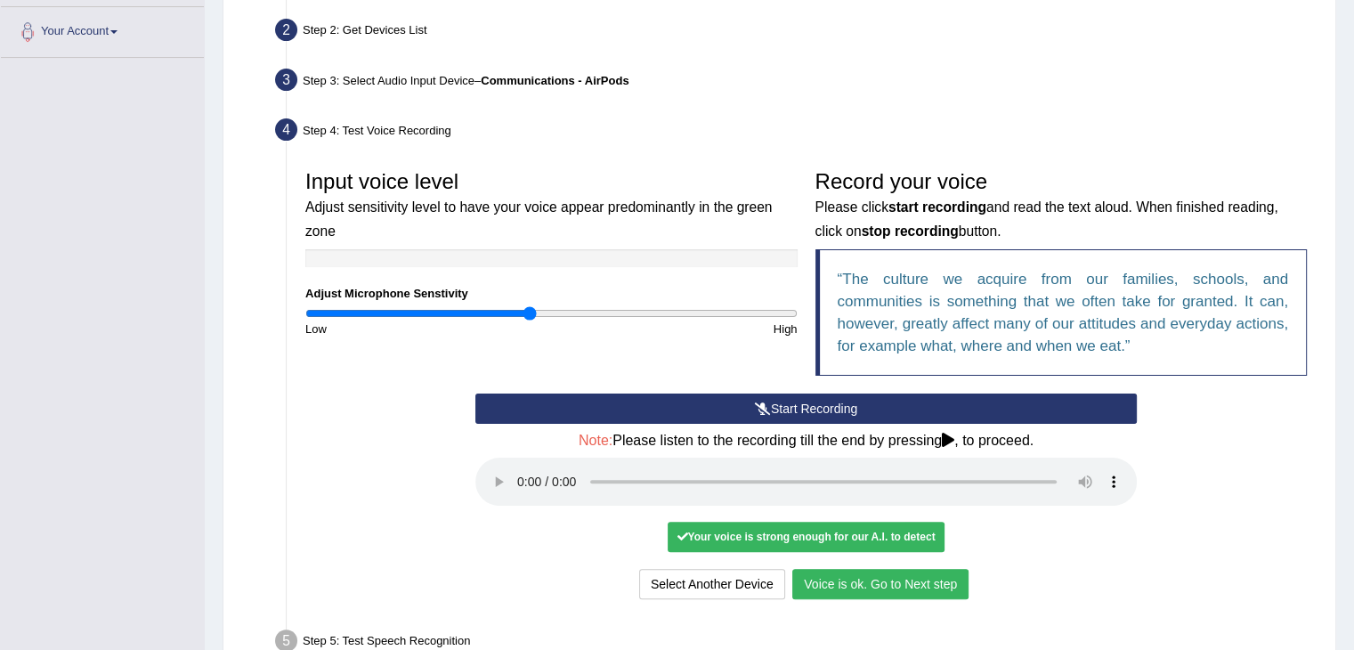
click at [894, 585] on button "Voice is ok. Go to Next step" at bounding box center [880, 584] width 176 height 30
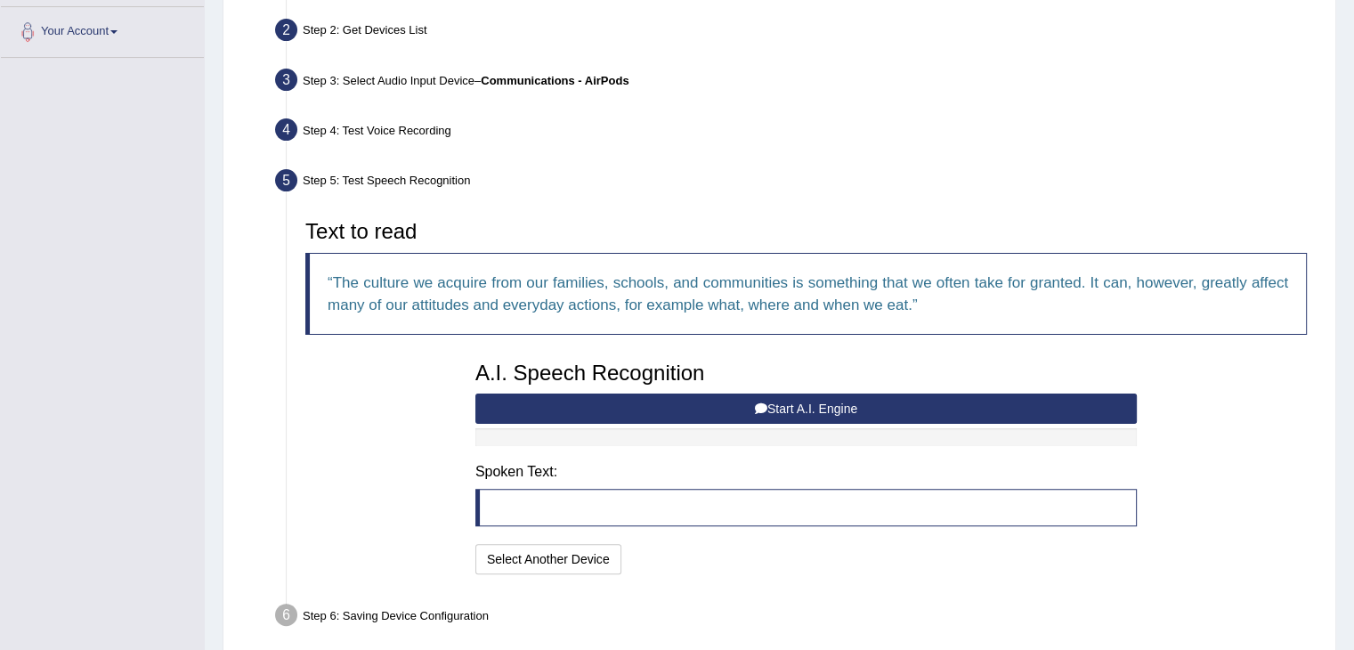
click at [630, 405] on button "Start A.I. Engine" at bounding box center [806, 409] width 662 height 30
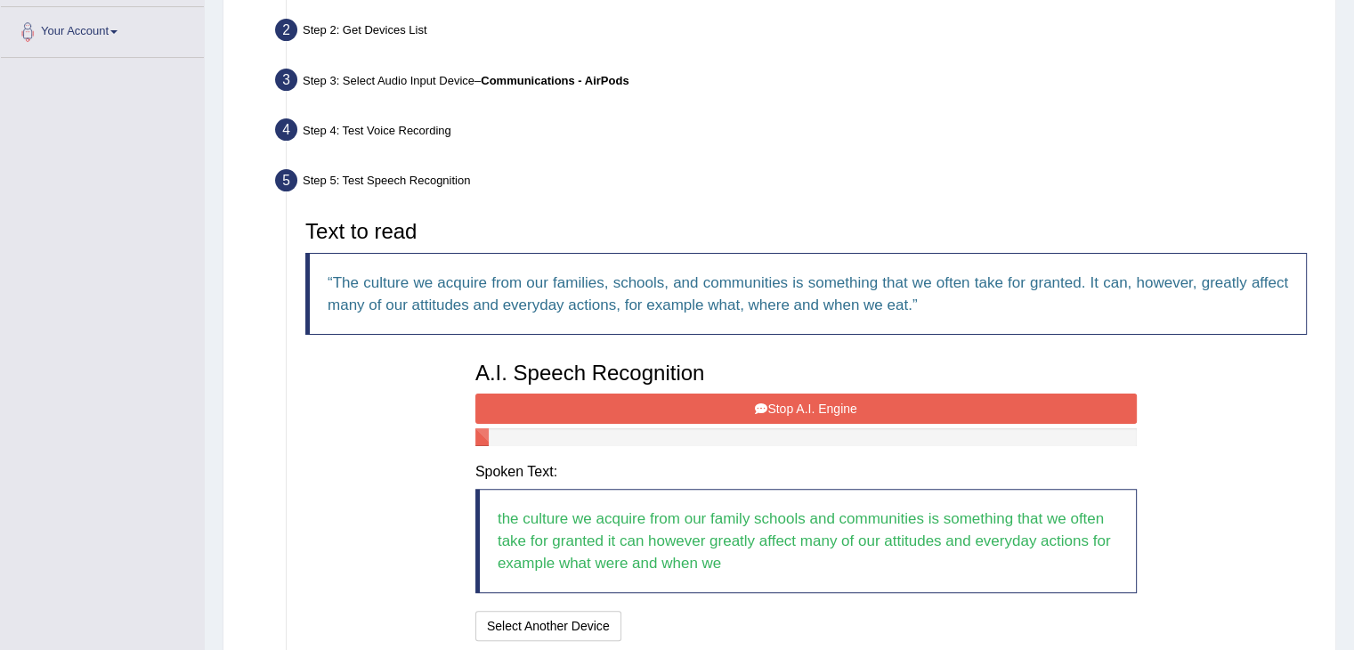
click at [942, 394] on button "Stop A.I. Engine" at bounding box center [806, 409] width 662 height 30
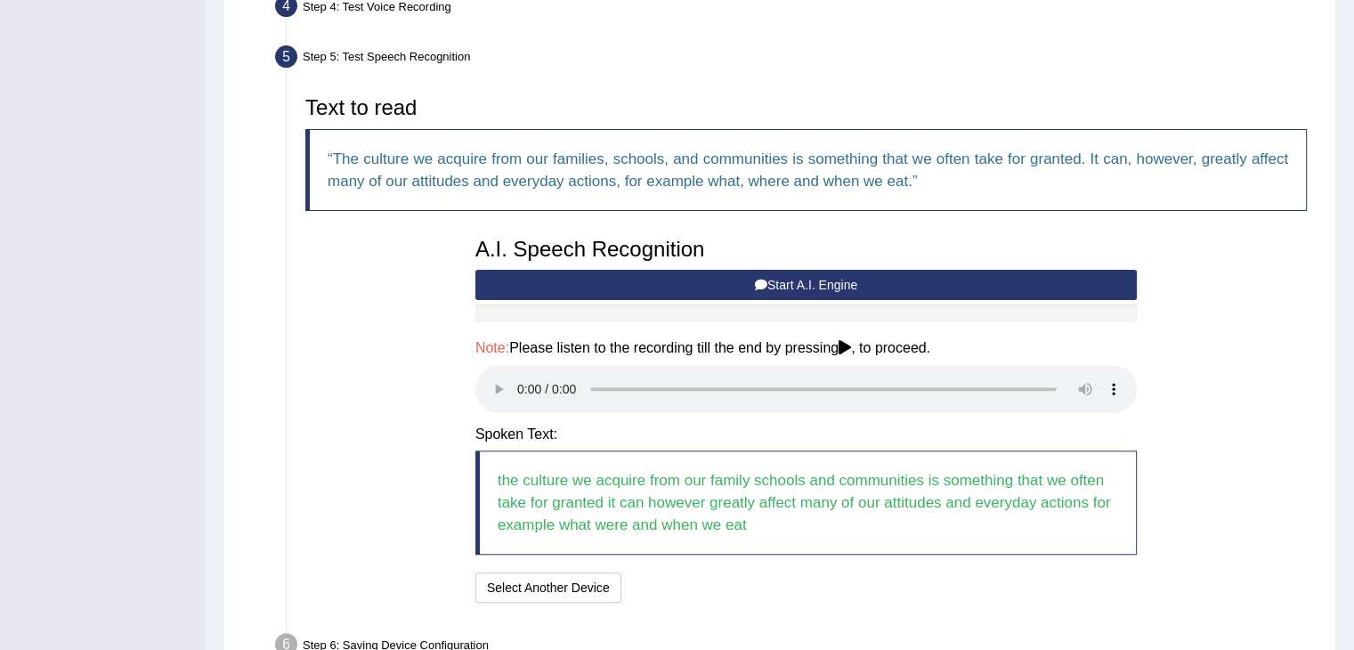
scroll to position [564, 0]
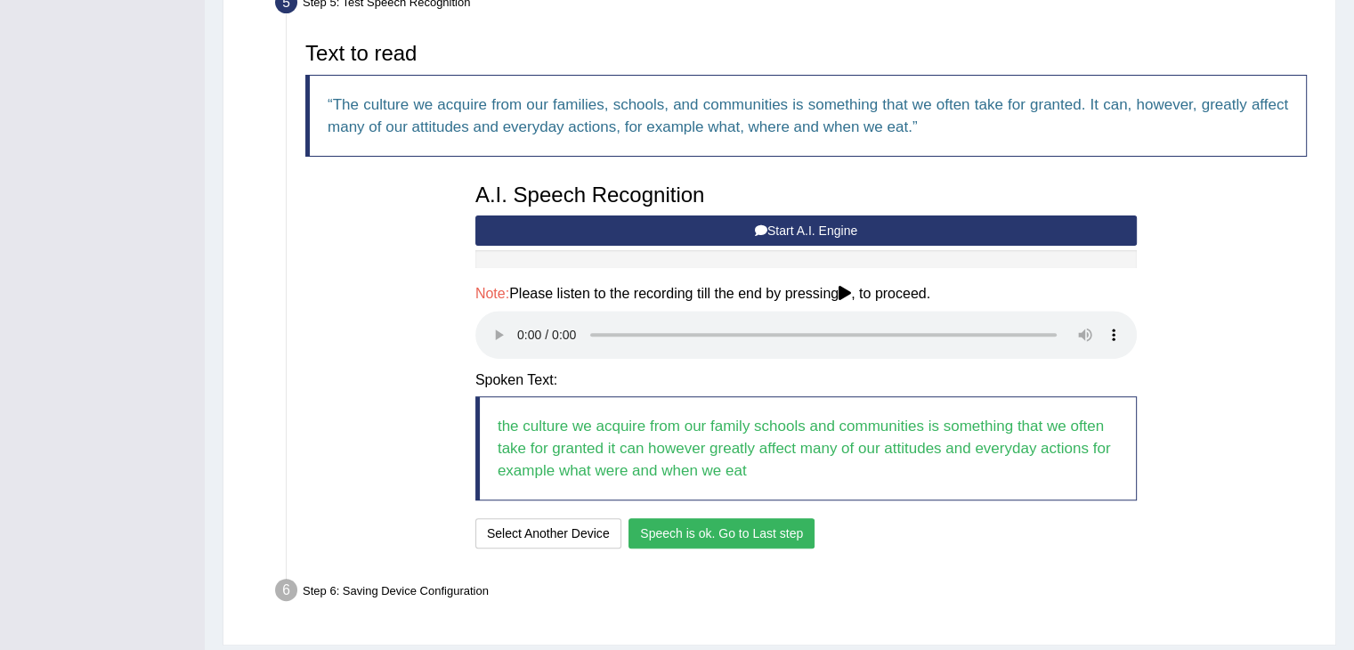
click at [743, 535] on button "Speech is ok. Go to Last step" at bounding box center [722, 533] width 186 height 30
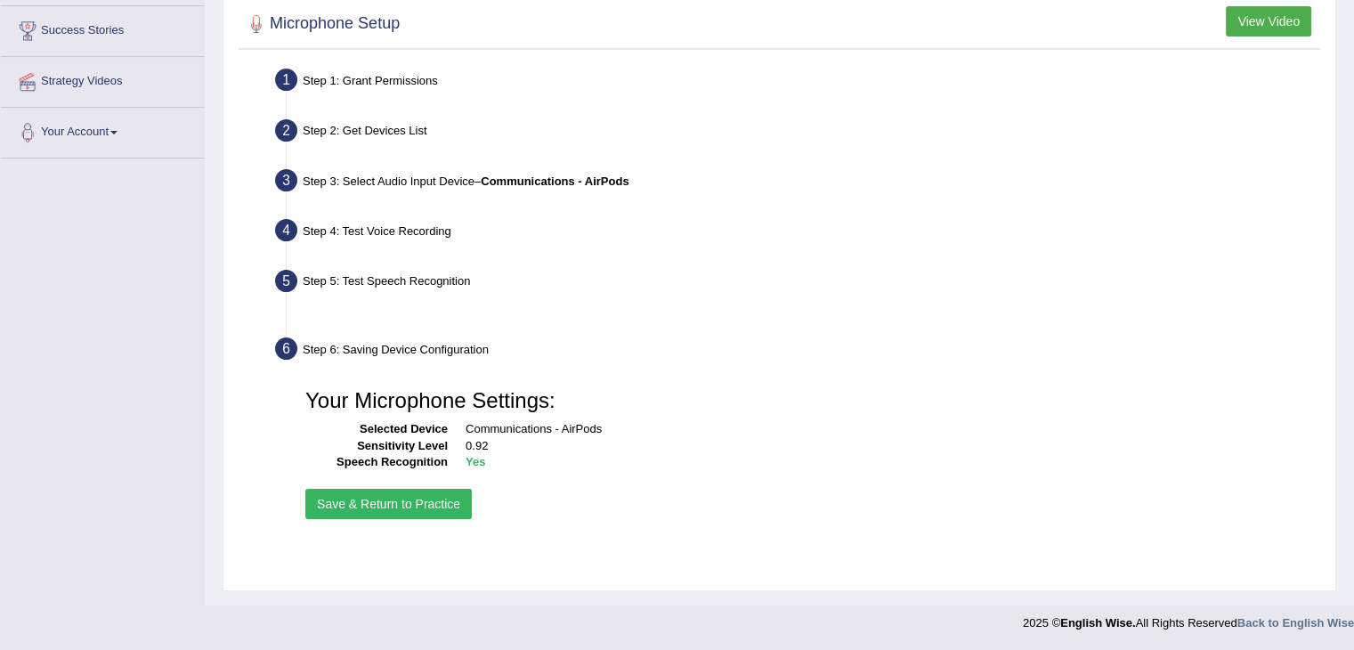
scroll to position [285, 0]
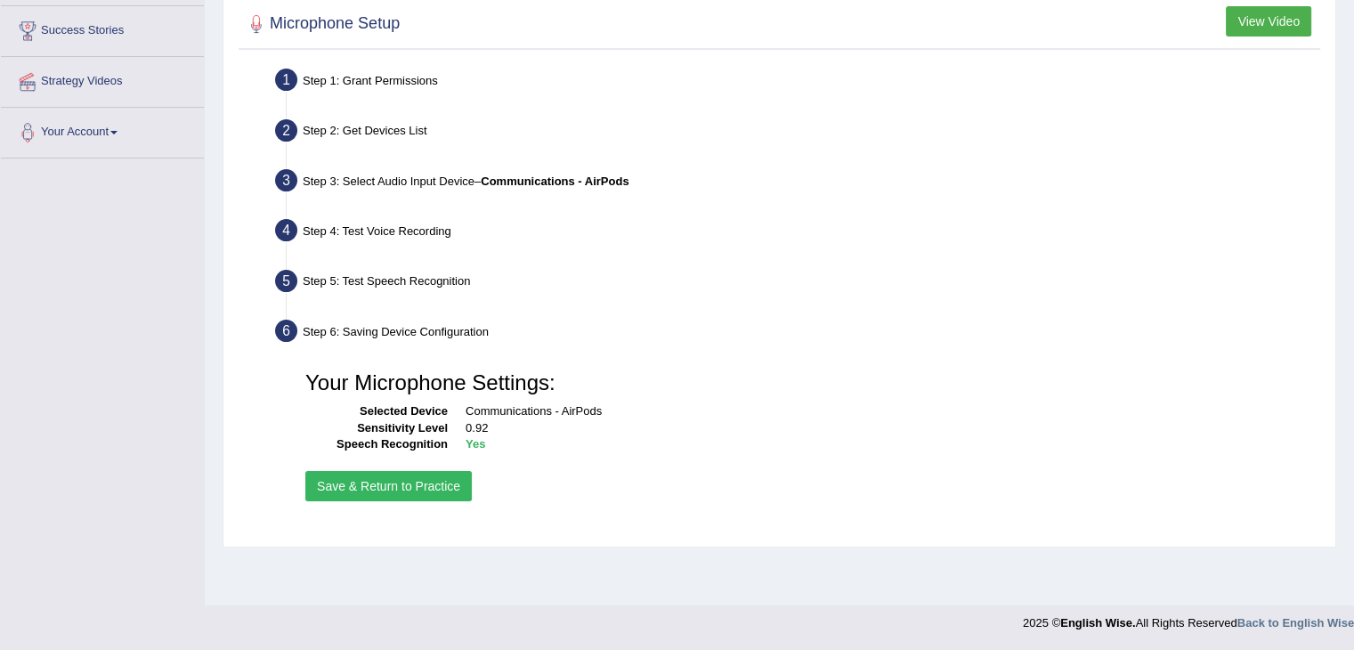
click at [399, 483] on button "Save & Return to Practice" at bounding box center [388, 486] width 166 height 30
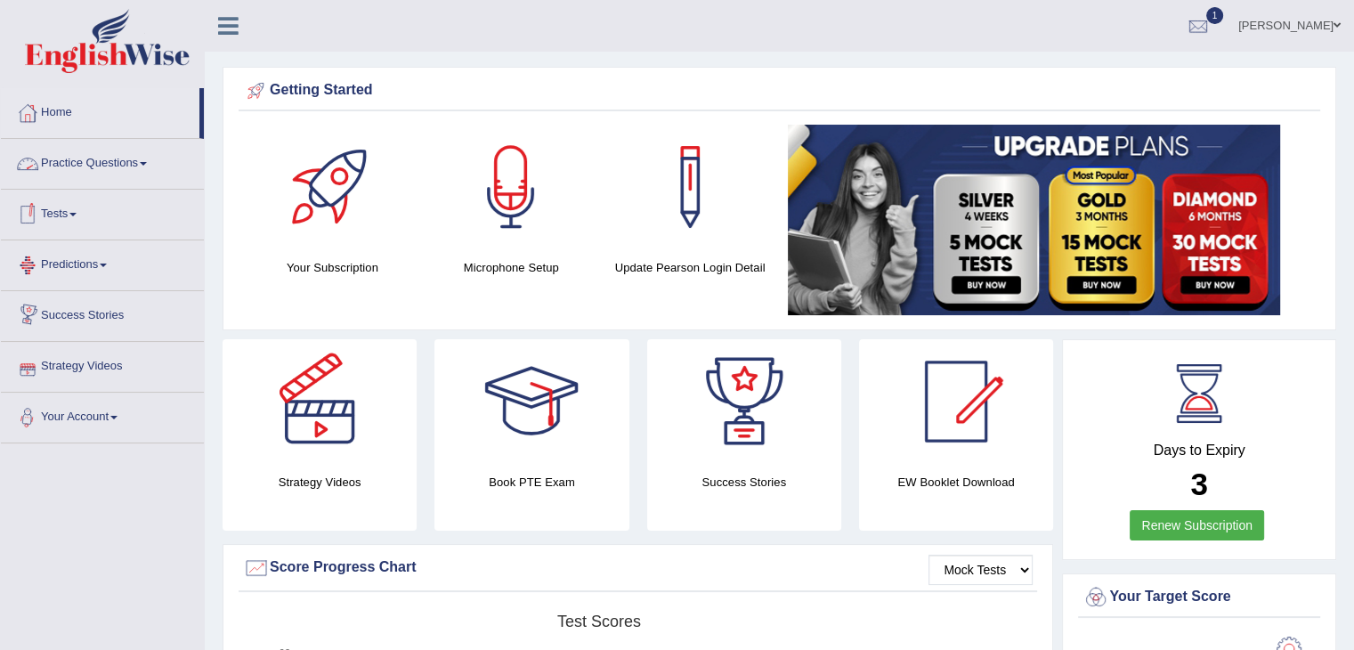
click at [85, 224] on link "Tests" at bounding box center [102, 212] width 203 height 45
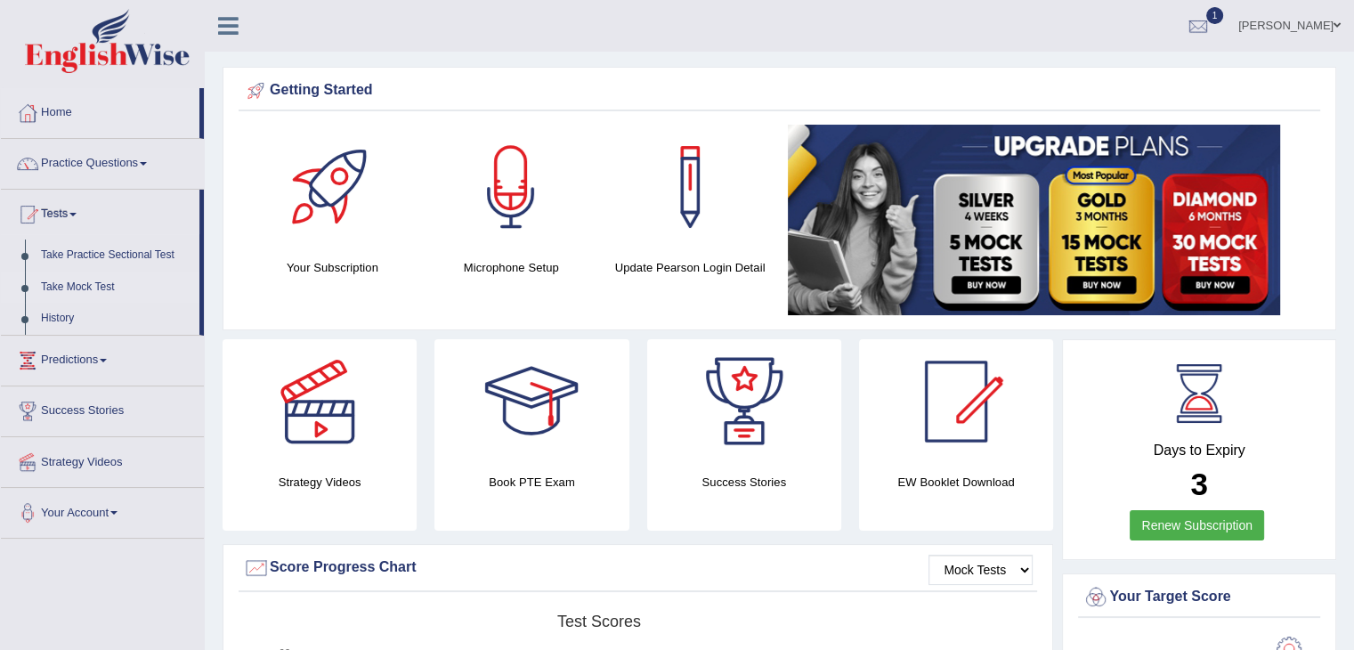
click at [112, 293] on link "Take Mock Test" at bounding box center [116, 288] width 166 height 32
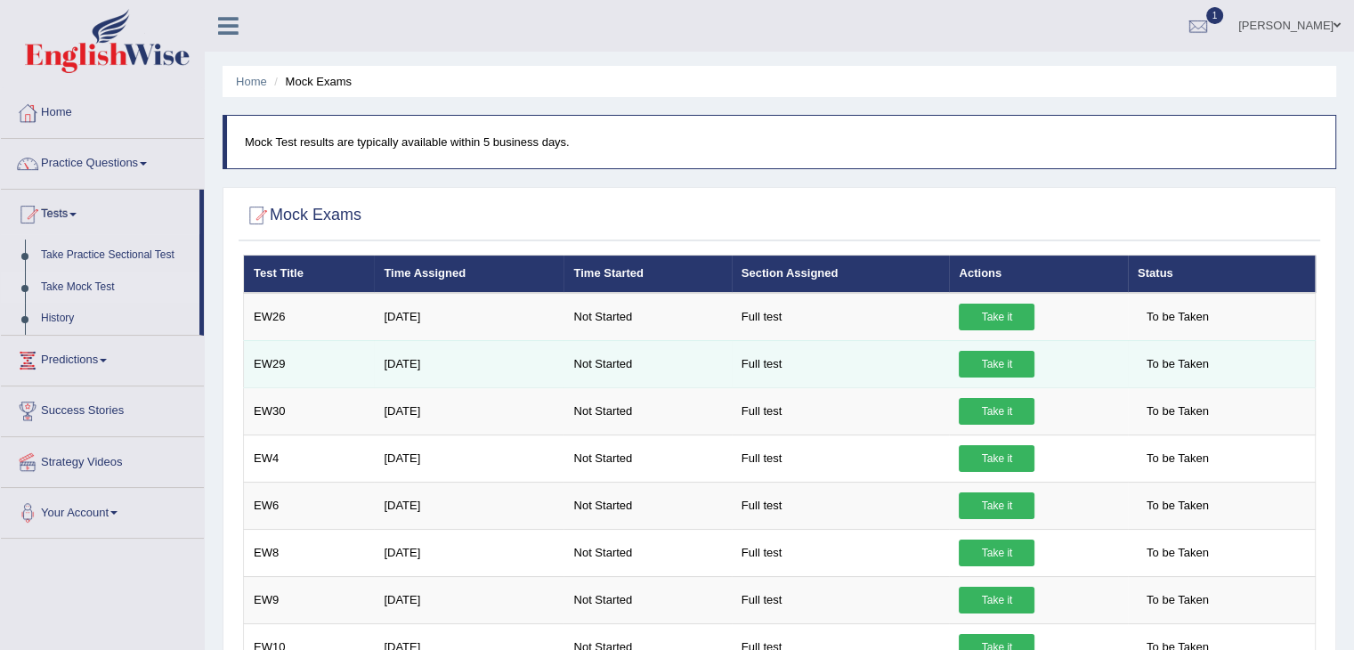
click at [1004, 361] on link "Take it" at bounding box center [997, 364] width 76 height 27
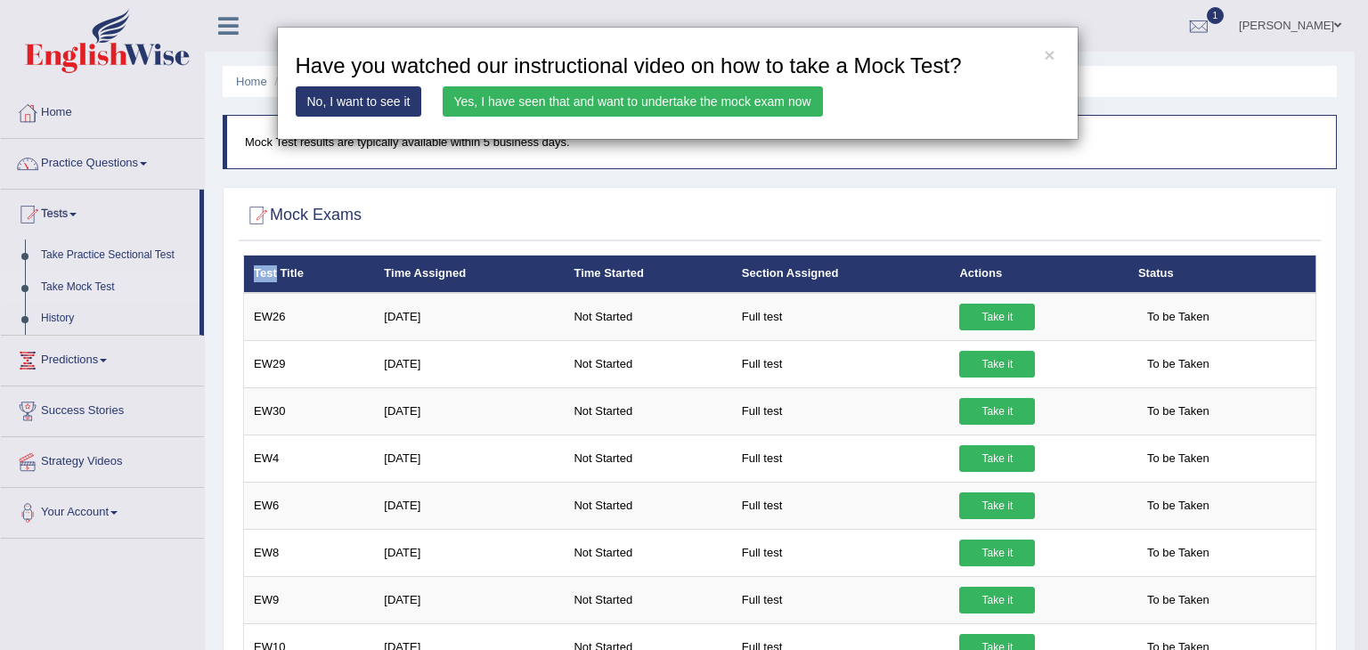
click at [1004, 361] on div "× Have you watched our instructional video on how to take a Mock Test? No, I wa…" at bounding box center [684, 325] width 1368 height 650
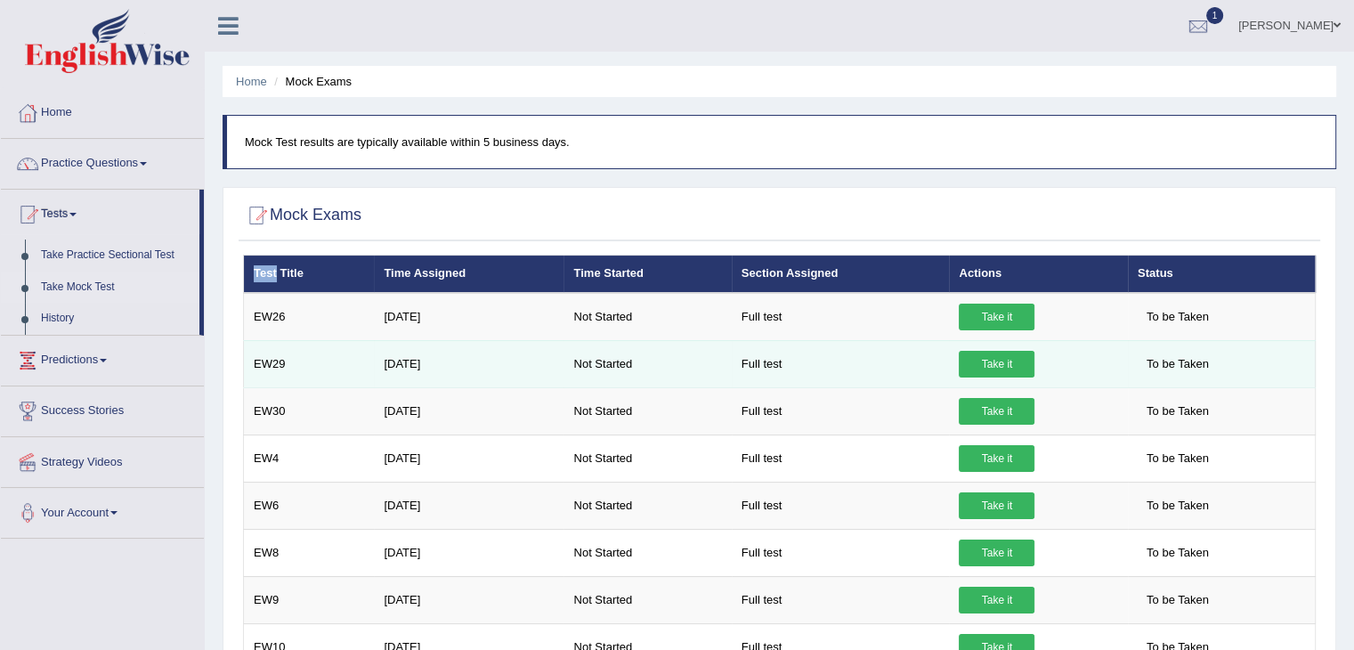
click at [990, 361] on link "Take it" at bounding box center [997, 364] width 76 height 27
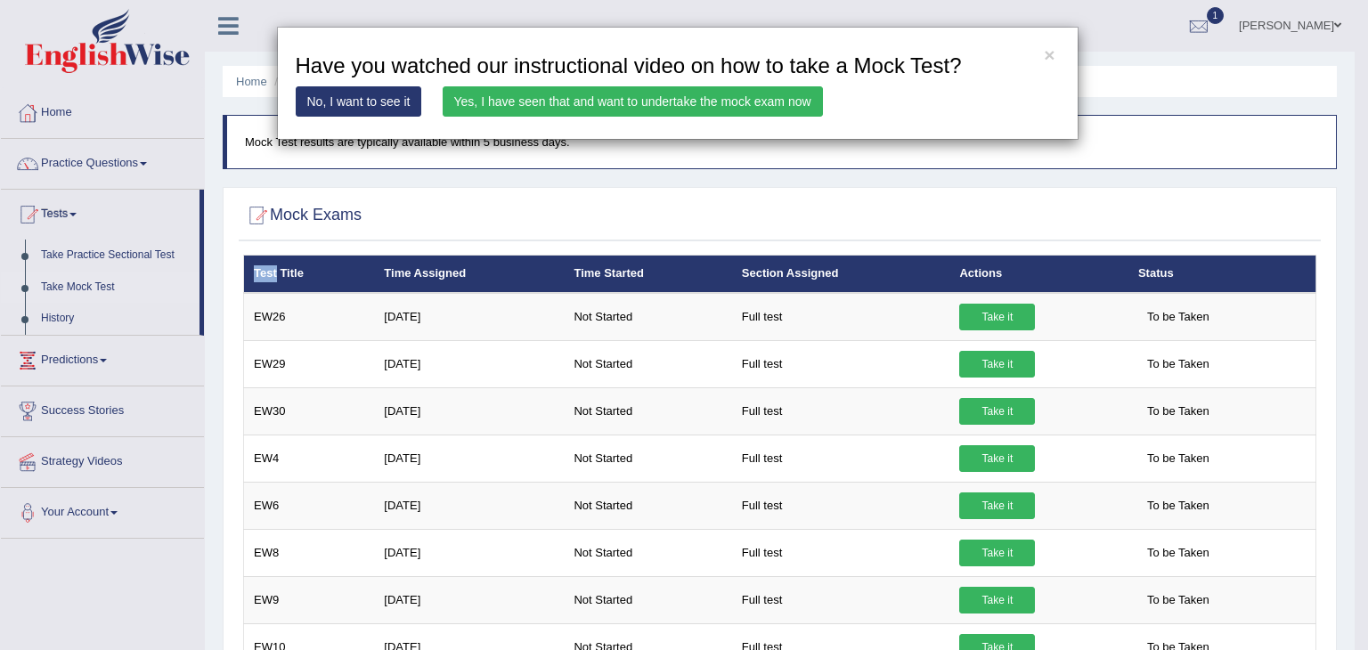
click at [635, 98] on link "Yes, I have seen that and want to undertake the mock exam now" at bounding box center [632, 101] width 380 height 30
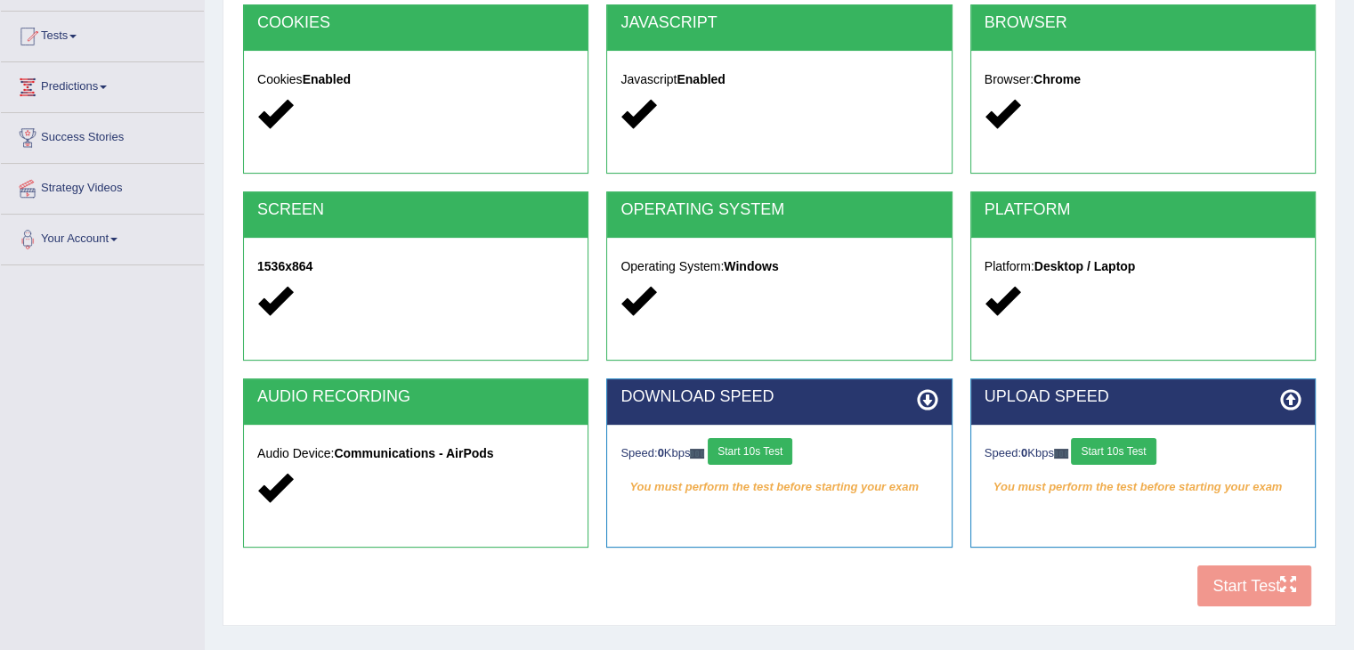
drag, startPoint x: 0, startPoint y: 0, endPoint x: 747, endPoint y: 438, distance: 866.0
click at [747, 438] on button "Start 10s Test" at bounding box center [750, 451] width 85 height 27
click at [1111, 446] on button "Start 10s Test" at bounding box center [1113, 451] width 85 height 27
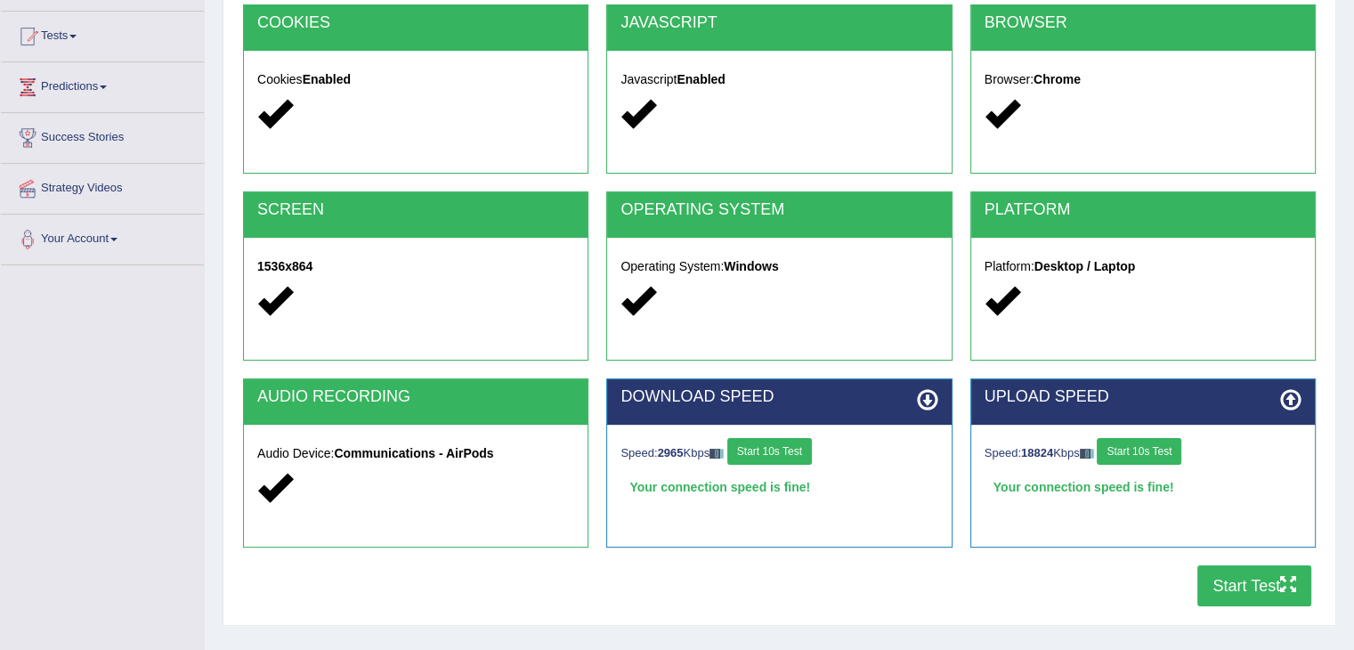
click at [1236, 573] on button "Start Test" at bounding box center [1255, 585] width 114 height 41
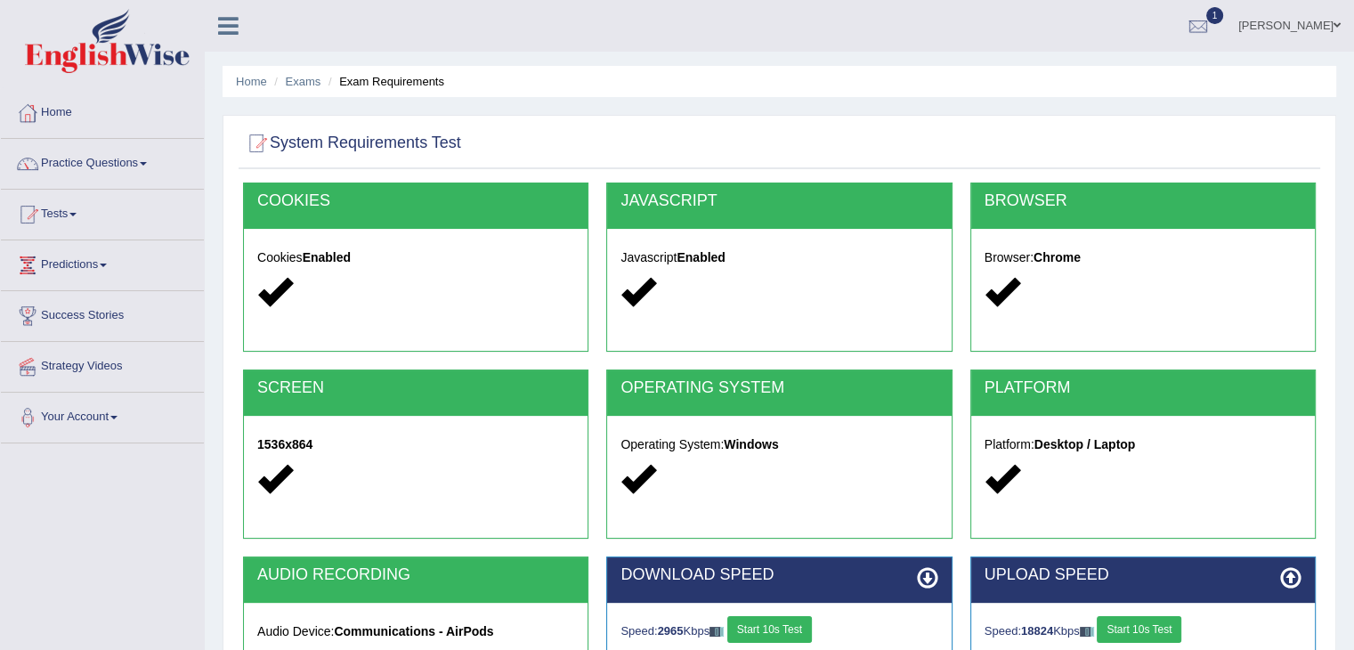
click at [1336, 29] on span at bounding box center [1337, 26] width 7 height 12
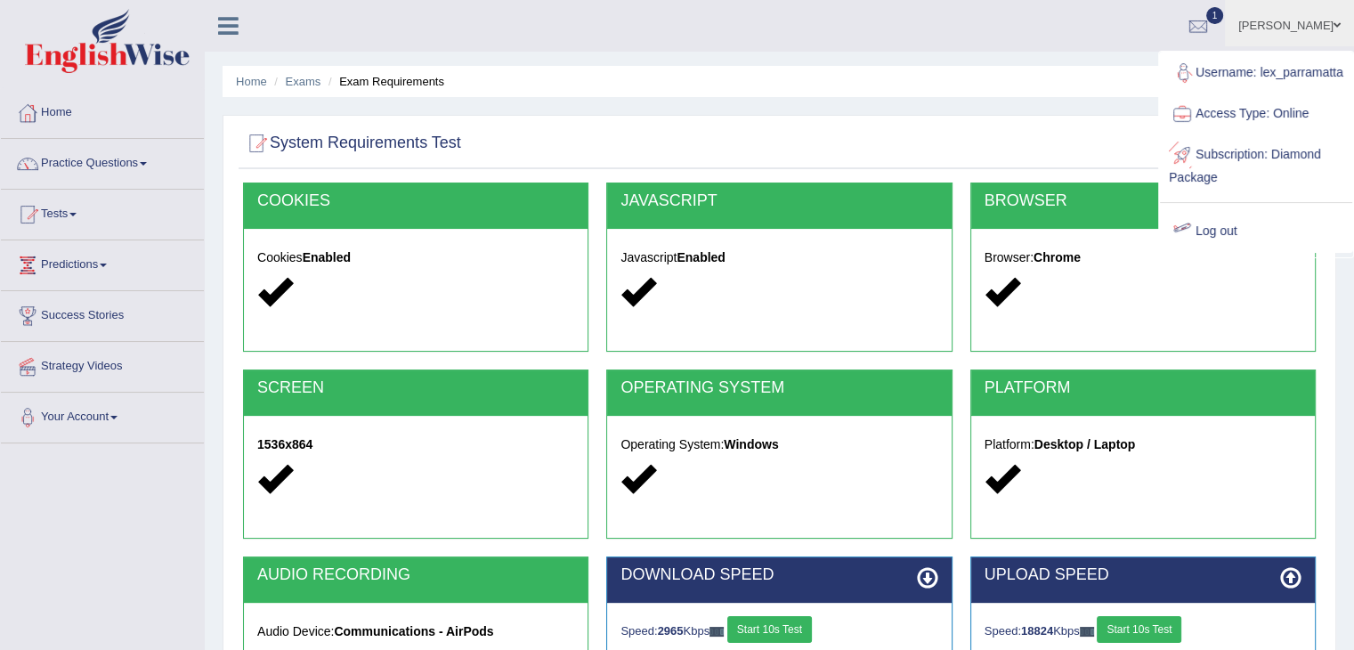
click at [1225, 240] on link "Log out" at bounding box center [1256, 231] width 192 height 41
